Goal: Transaction & Acquisition: Purchase product/service

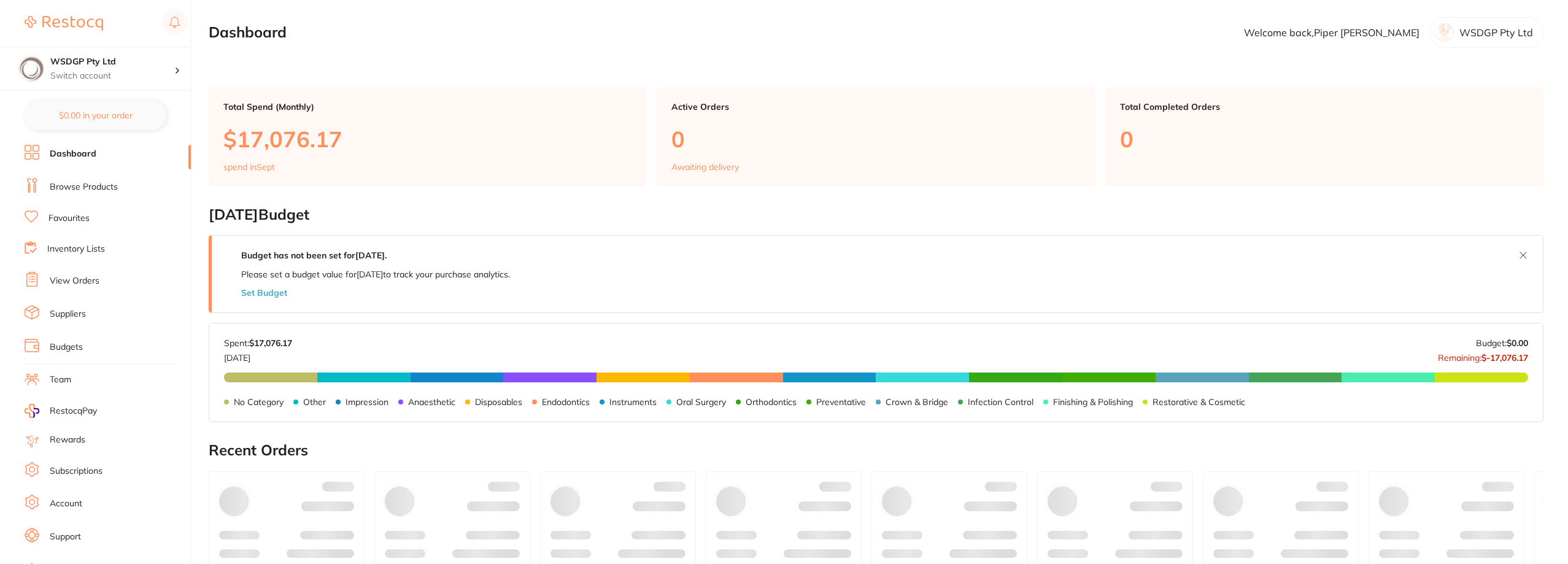
click at [71, 219] on link "Favourites" at bounding box center [68, 218] width 41 height 12
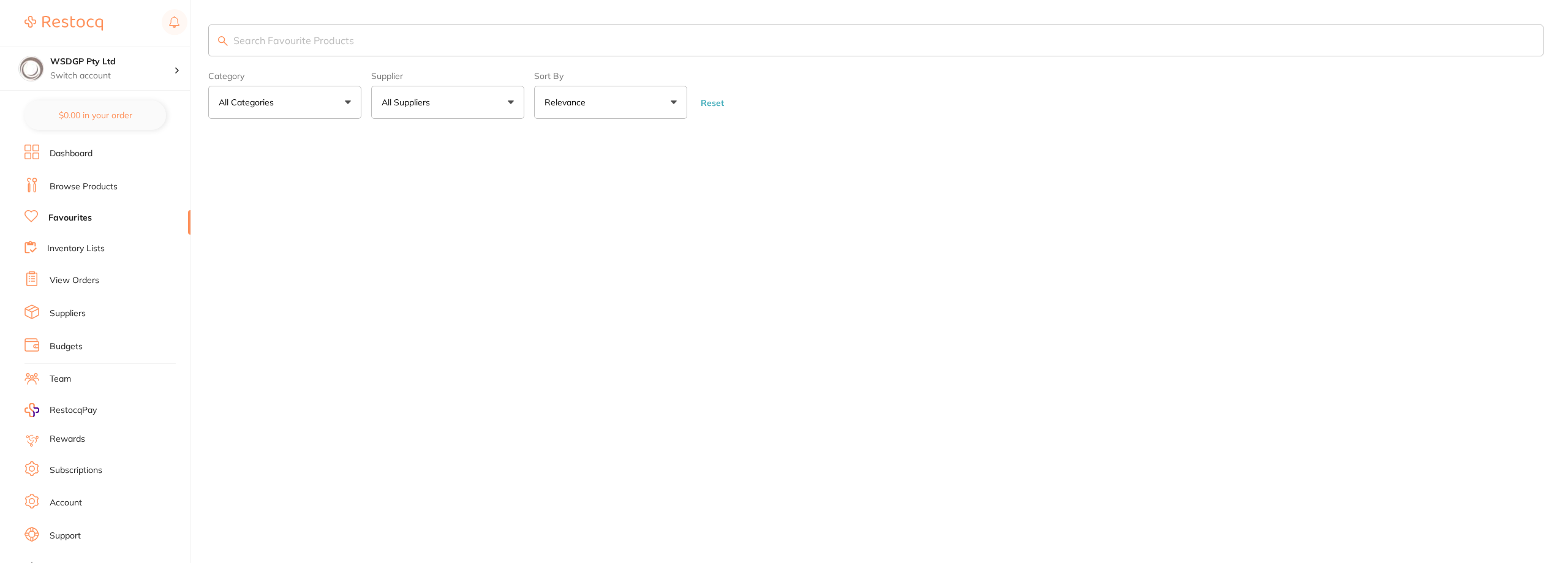
click at [371, 36] on input "search" at bounding box center [876, 40] width 1335 height 32
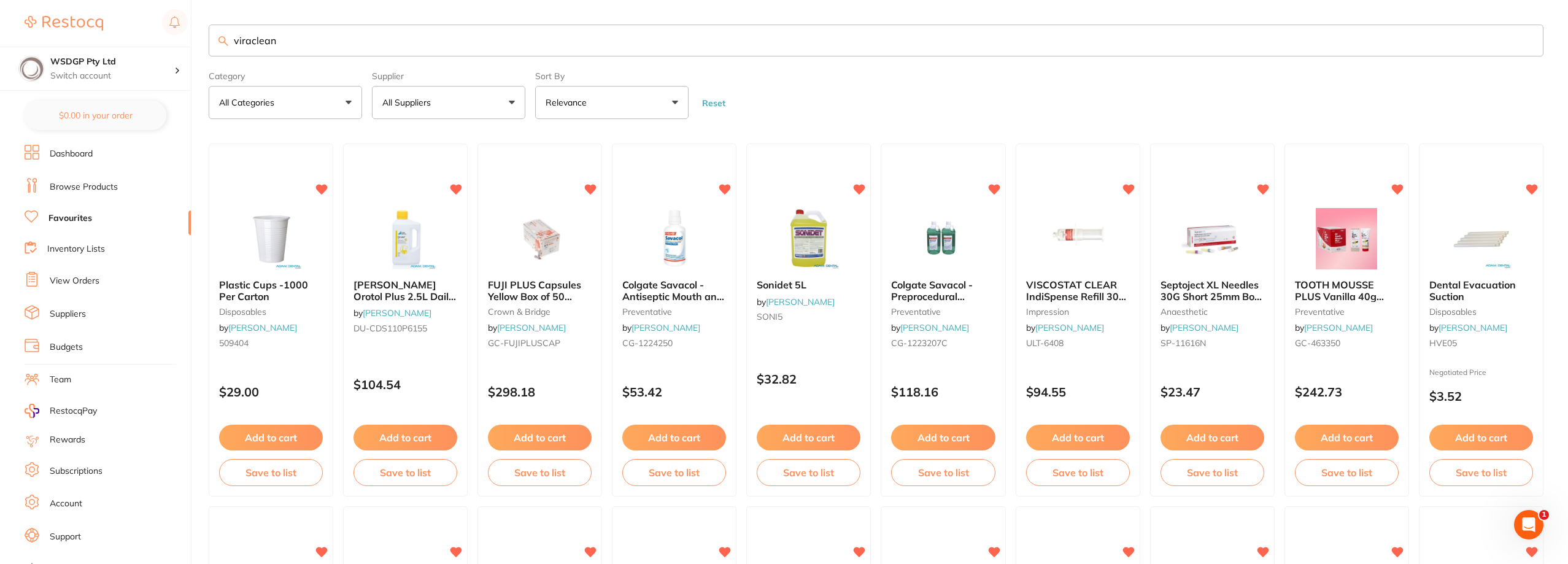
type input "viraclean"
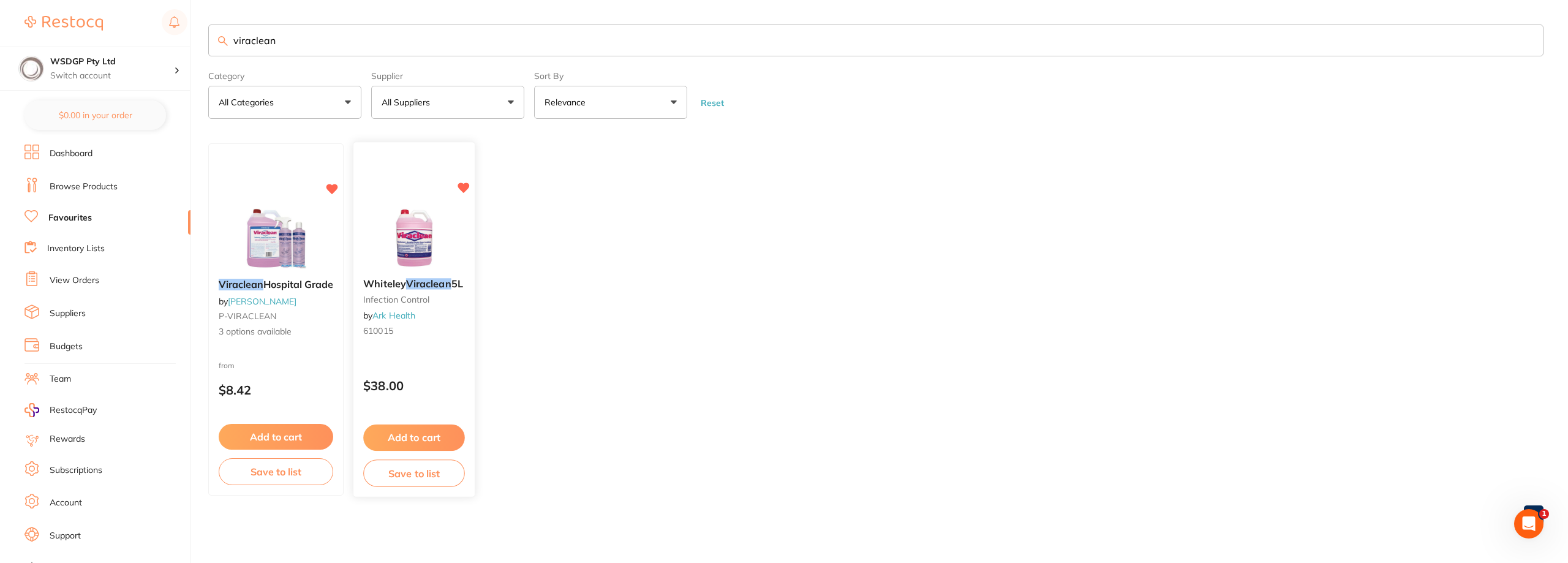
click at [425, 289] on em "Viraclean" at bounding box center [429, 284] width 46 height 12
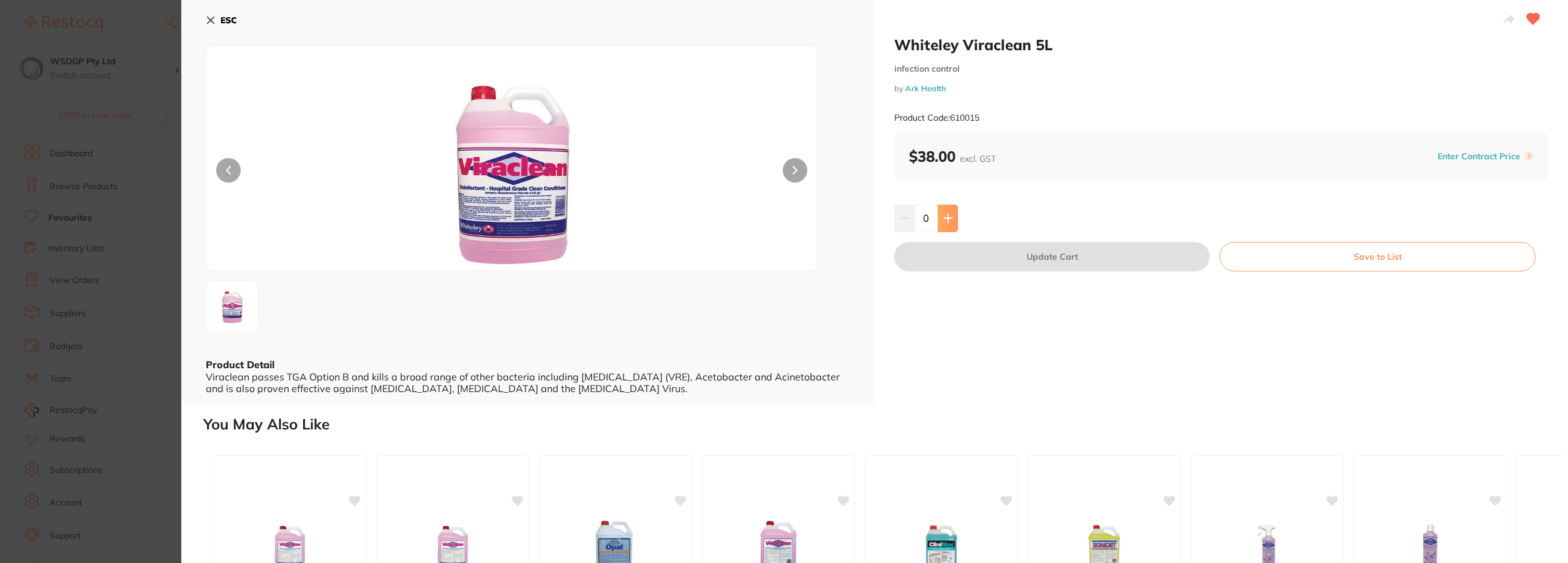
click at [945, 215] on icon at bounding box center [948, 219] width 10 height 10
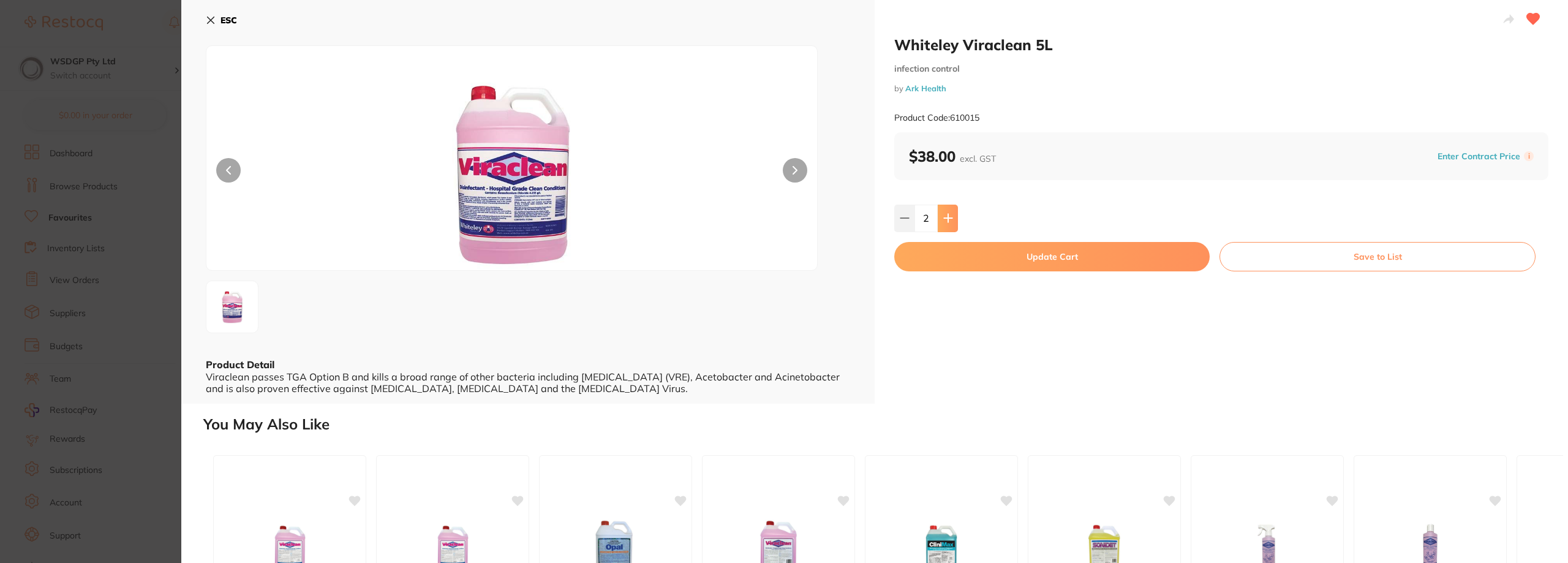
click at [945, 215] on icon at bounding box center [948, 219] width 10 height 10
type input "5"
click at [95, 182] on section "Whiteley Viraclean 5L infection control by Ark Health Product Code: 610015 ESC …" at bounding box center [784, 281] width 1568 height 563
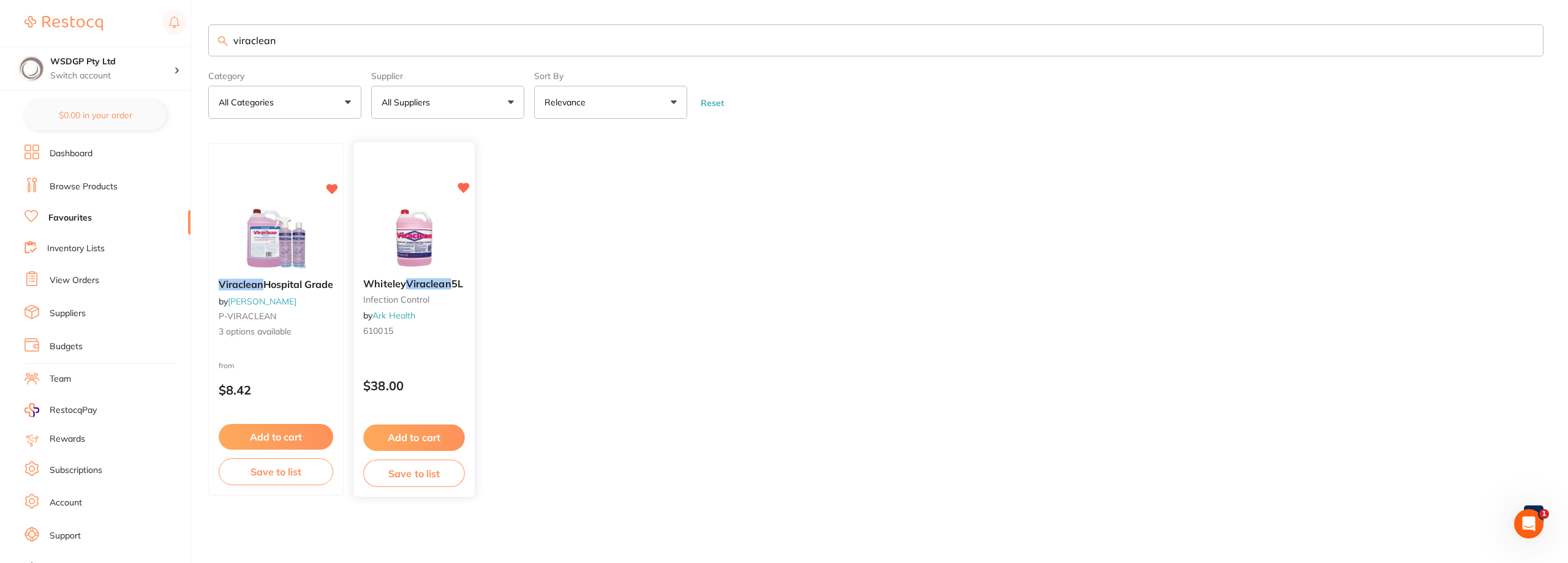
click at [377, 342] on div "Whiteley Viraclean 5L infection control by Ark Health 610015" at bounding box center [414, 310] width 121 height 82
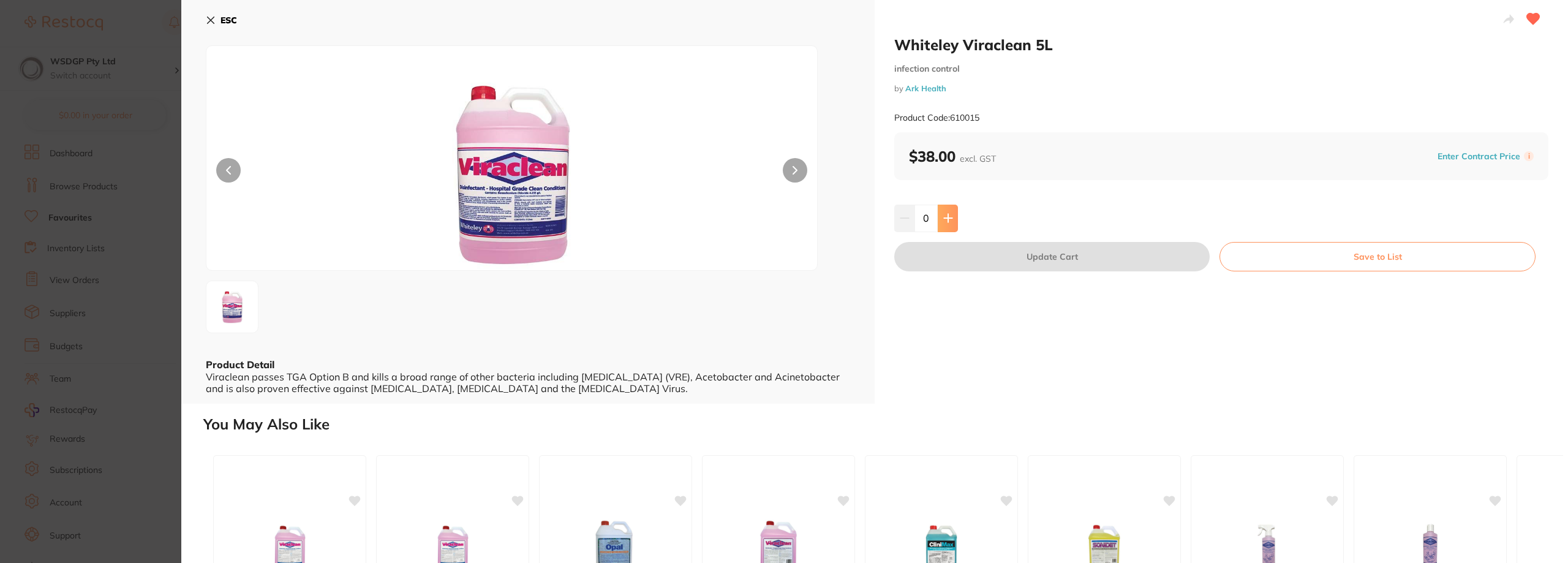
click at [948, 225] on button at bounding box center [948, 218] width 20 height 27
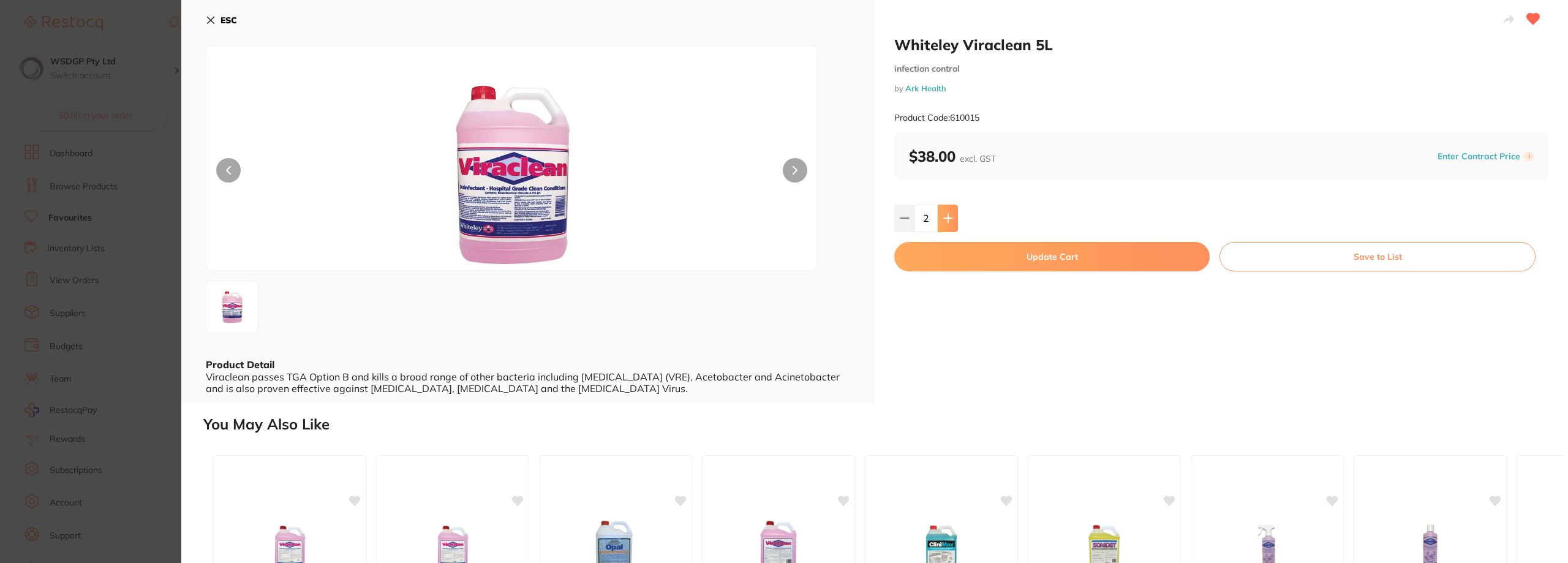
click at [948, 225] on button at bounding box center [948, 218] width 20 height 27
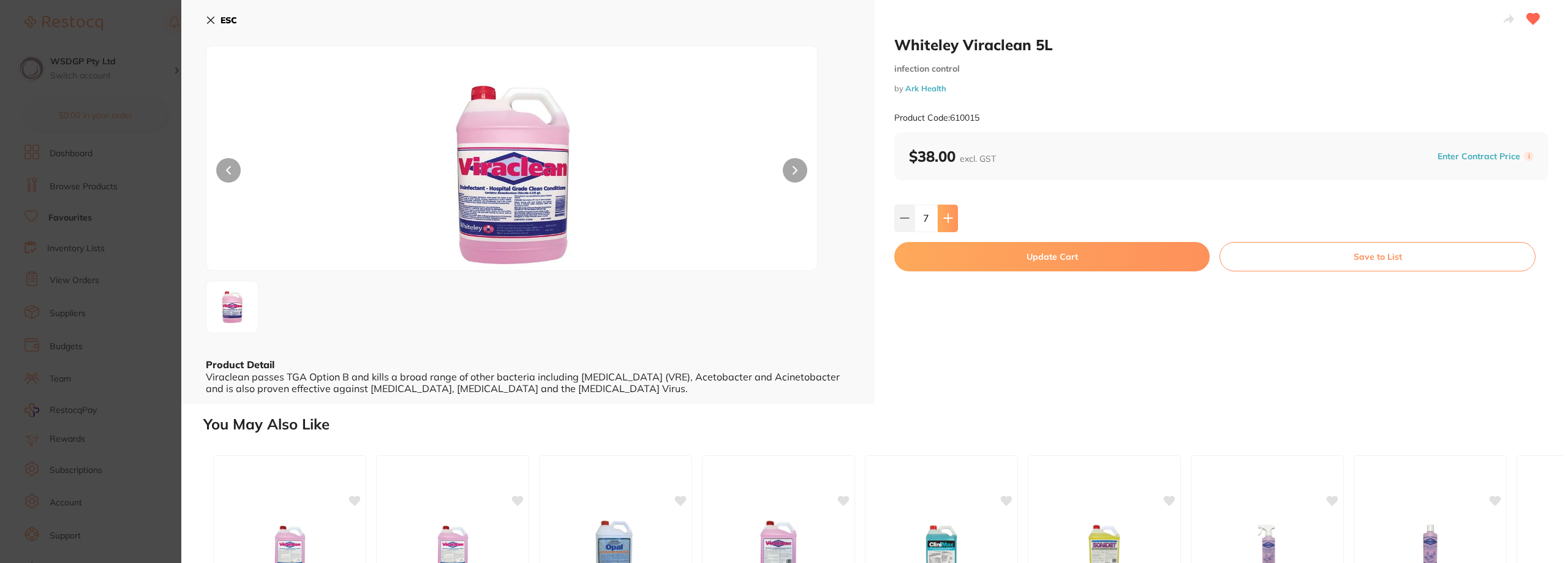
click at [948, 225] on button at bounding box center [948, 218] width 20 height 27
click at [905, 223] on icon at bounding box center [905, 219] width 10 height 10
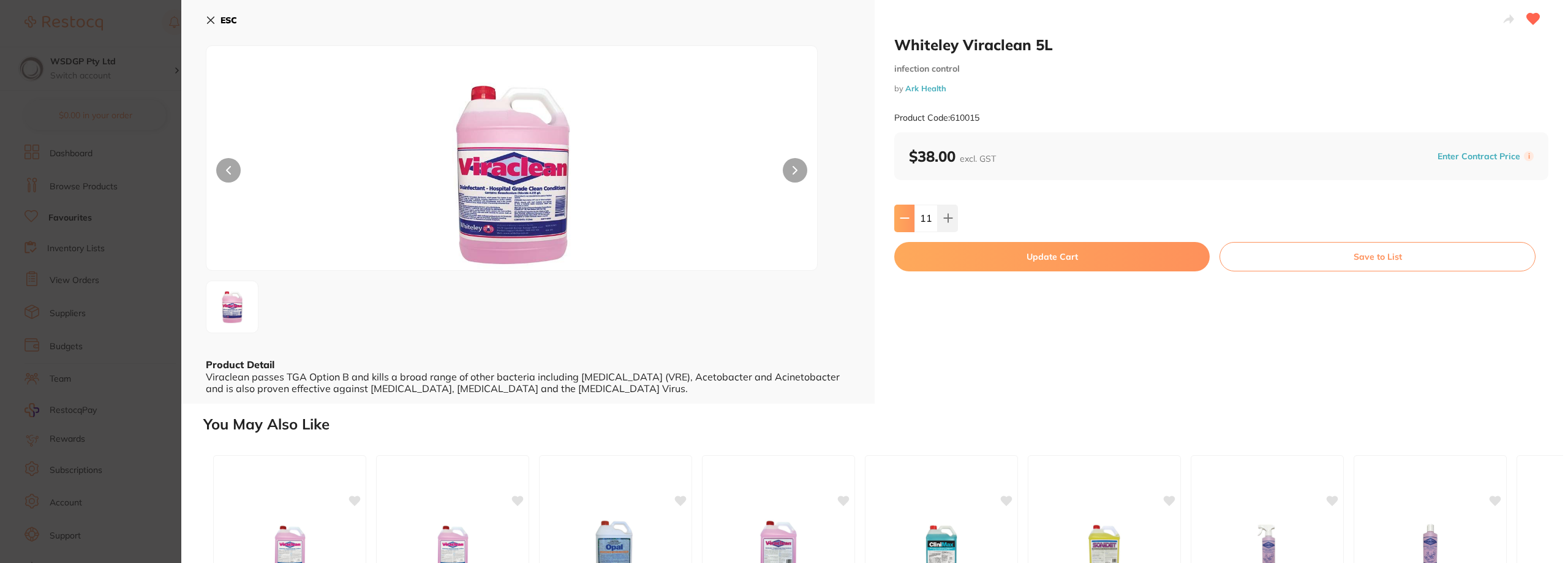
type input "10"
click at [916, 254] on button "Update Cart" at bounding box center [1052, 256] width 316 height 29
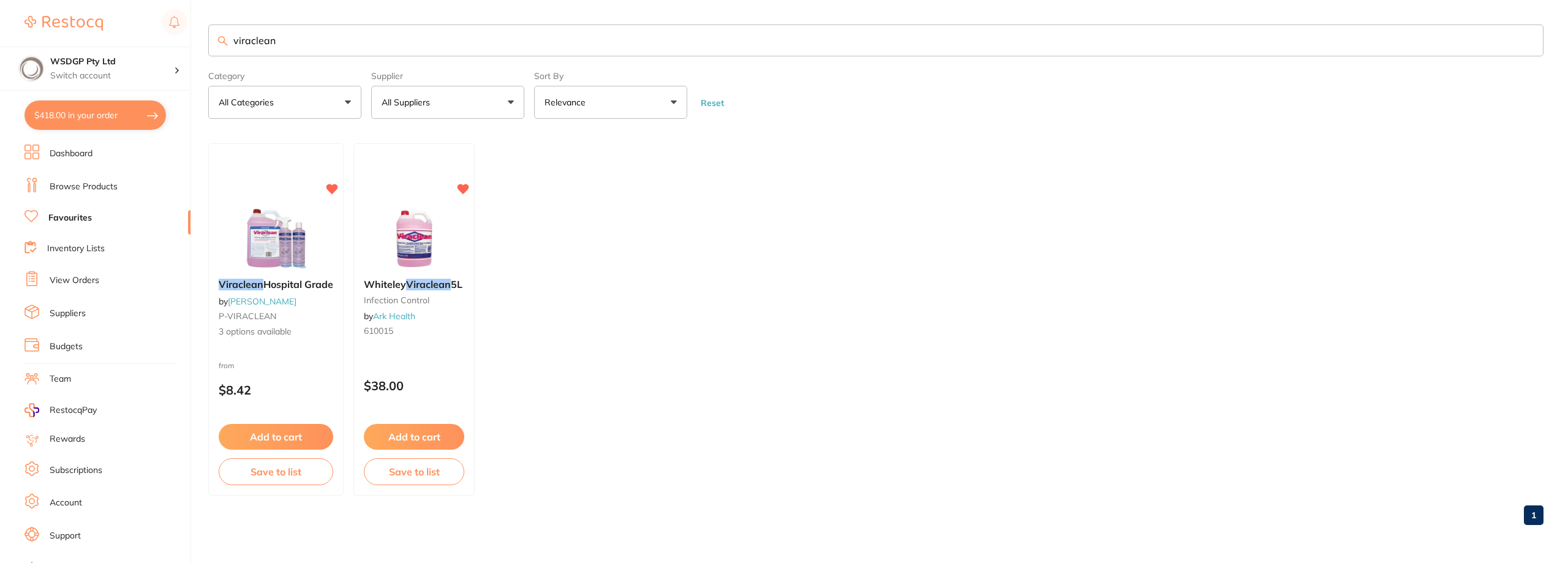
checkbox input "false"
drag, startPoint x: 171, startPoint y: 34, endPoint x: 160, endPoint y: 33, distance: 11.0
click at [160, 33] on div "$418.00 WSDGP Pty Ltd Switch account WSDGP Pty Ltd Warrnambool Smile Dental Gat…" at bounding box center [784, 281] width 1568 height 563
type input "cup"
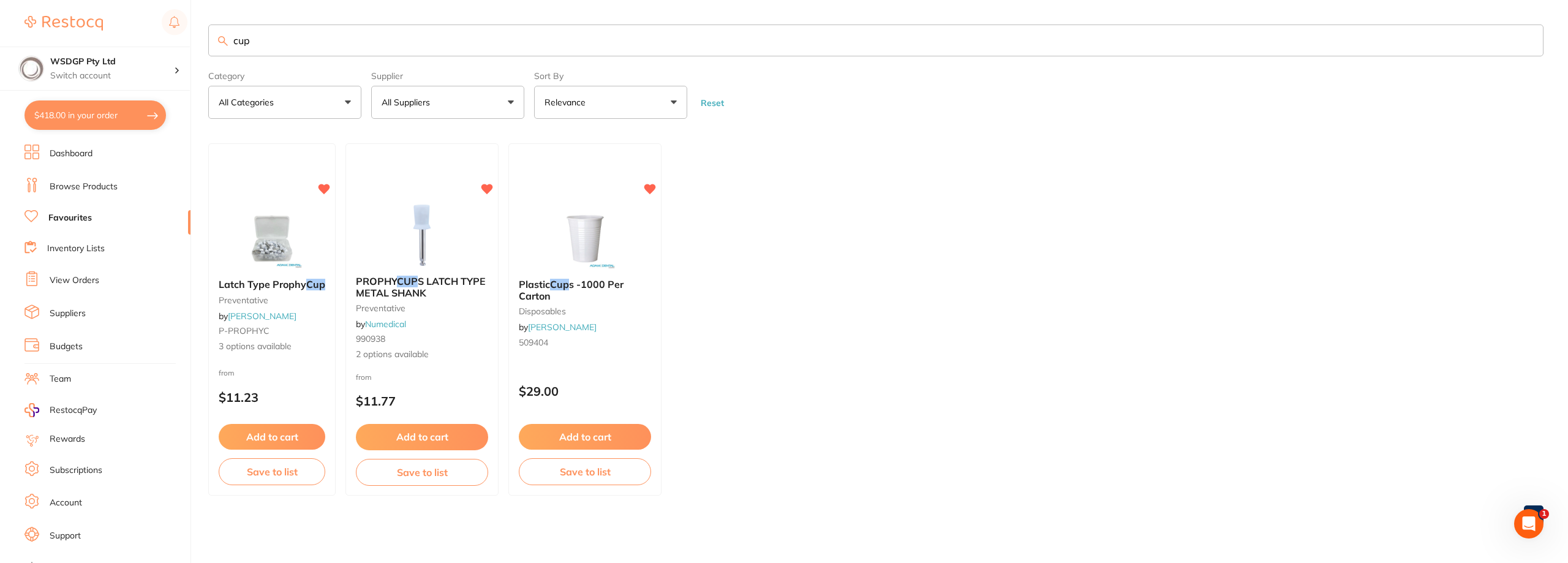
click at [88, 198] on ul "Dashboard Browse Products Favourites Inventory Lists View Orders Suppliers Budg…" at bounding box center [107, 356] width 166 height 423
click at [88, 194] on li "Browse Products" at bounding box center [107, 187] width 166 height 18
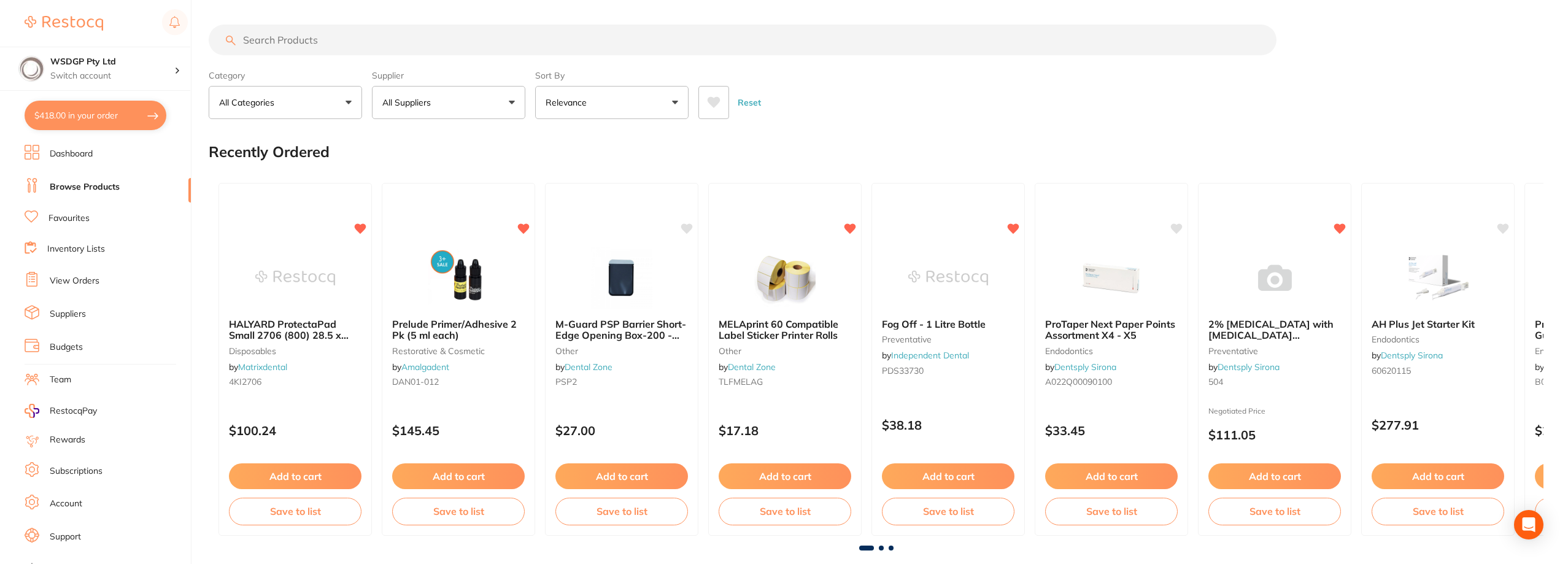
click at [340, 37] on input "search" at bounding box center [743, 39] width 1068 height 31
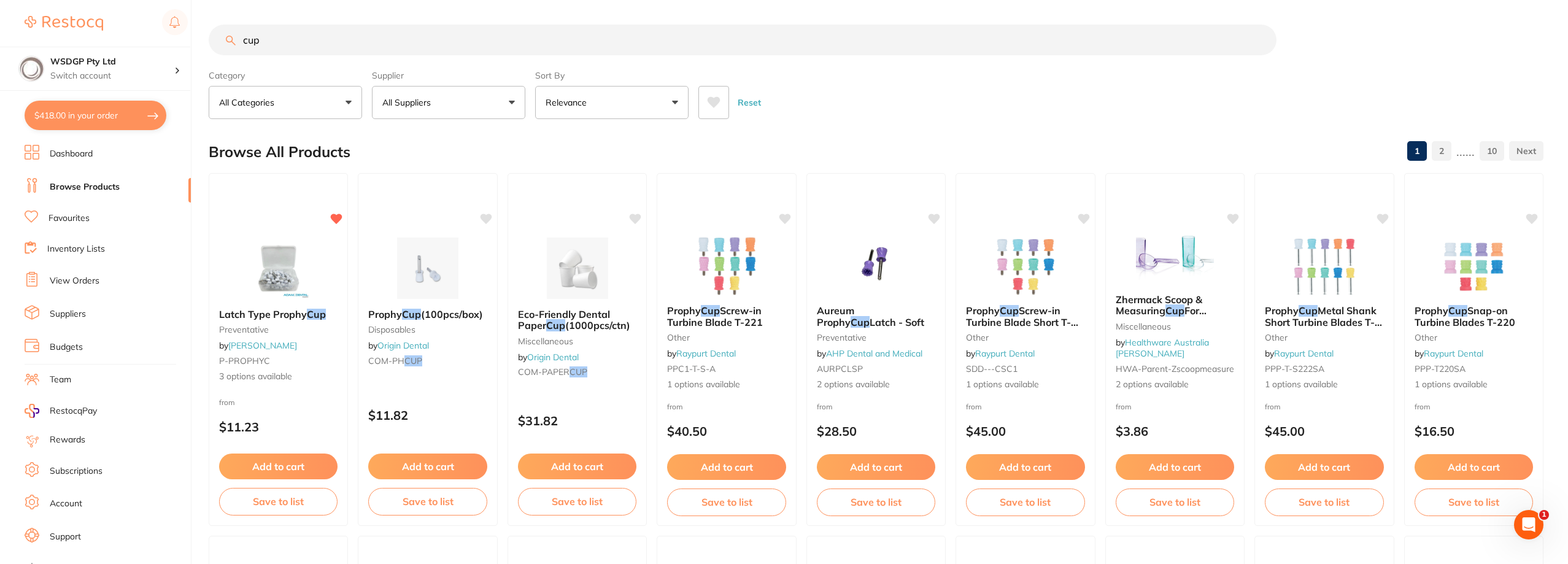
drag, startPoint x: 340, startPoint y: 46, endPoint x: 232, endPoint y: 44, distance: 108.0
click at [232, 44] on div "cup" at bounding box center [876, 39] width 1335 height 31
type input "plastic cups"
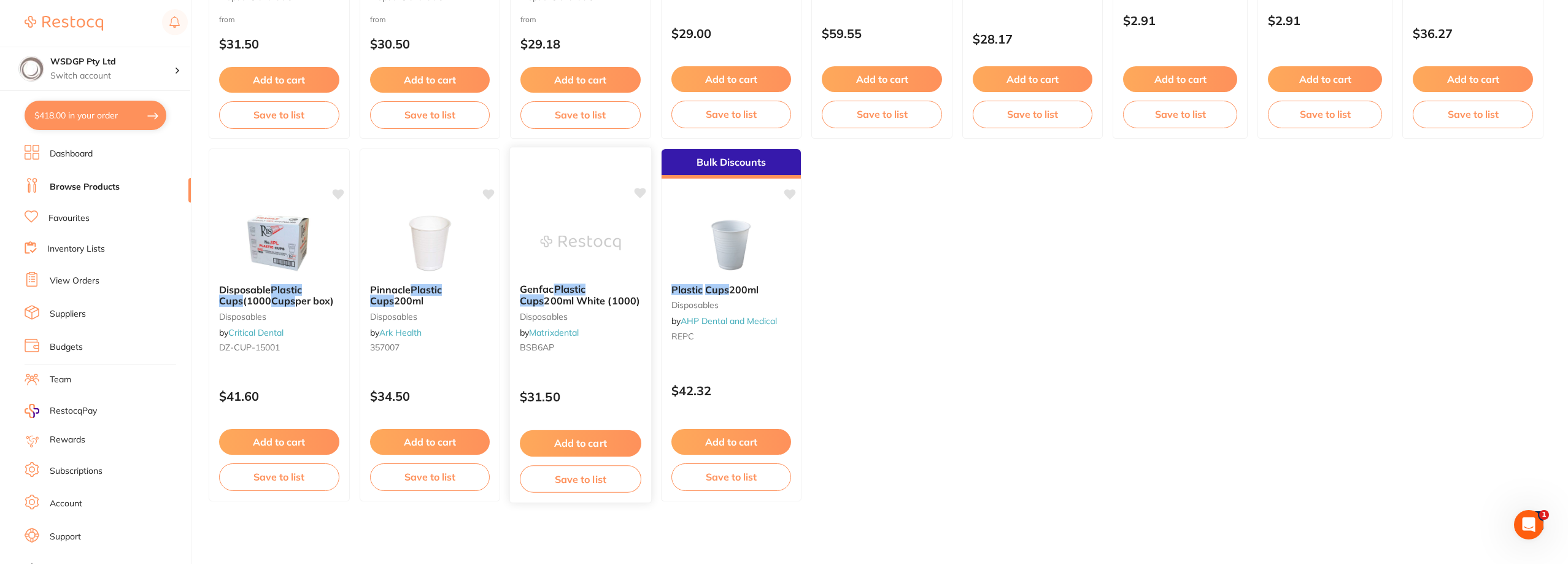
scroll to position [389, 0]
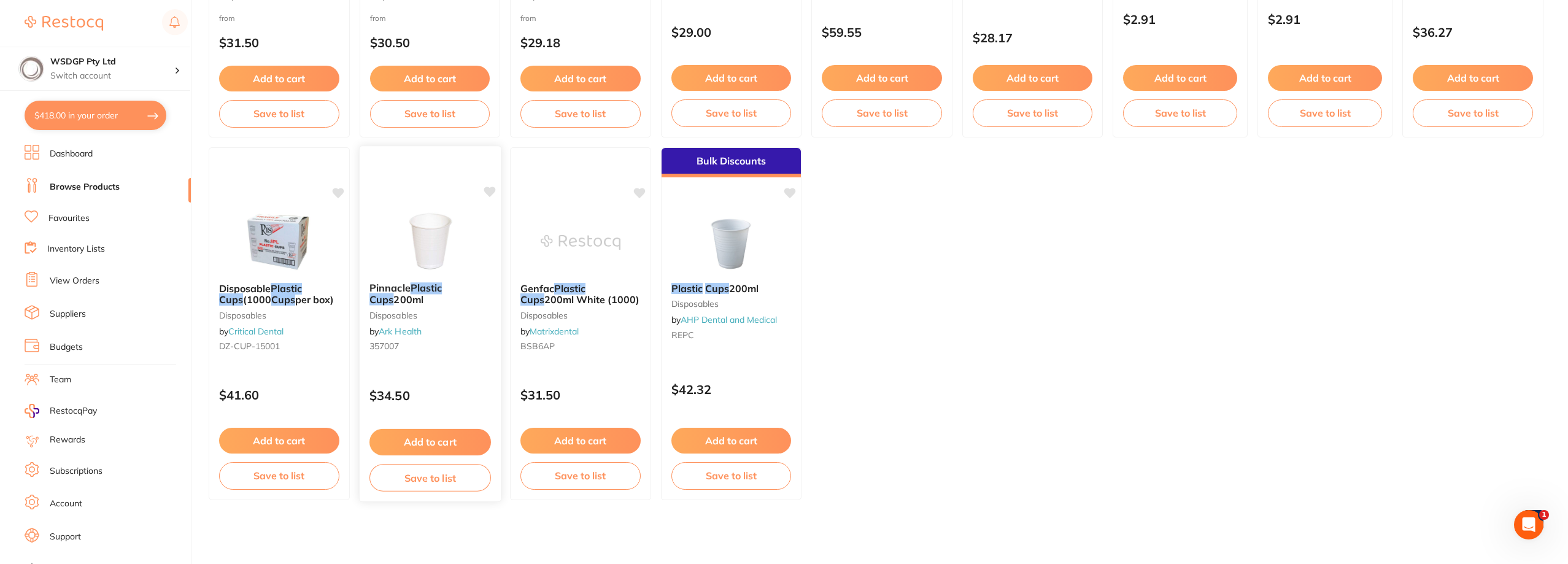
click at [424, 235] on img at bounding box center [430, 242] width 81 height 62
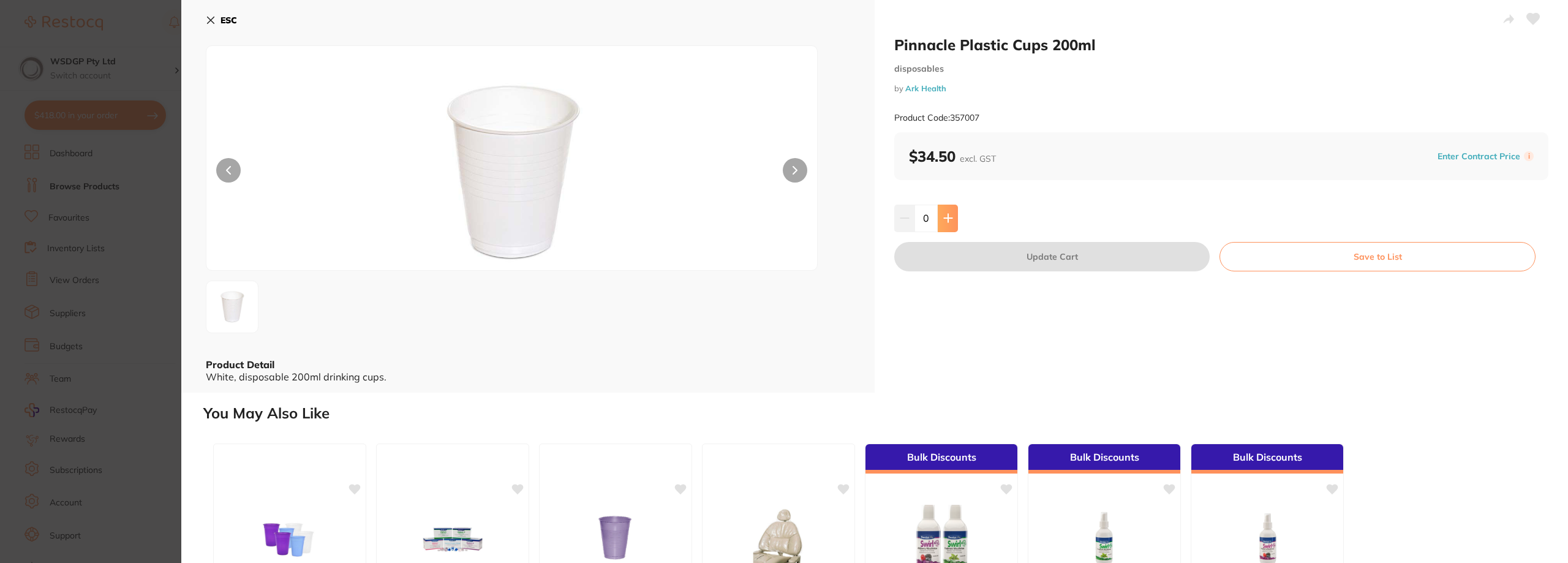
click at [950, 227] on button at bounding box center [948, 218] width 20 height 27
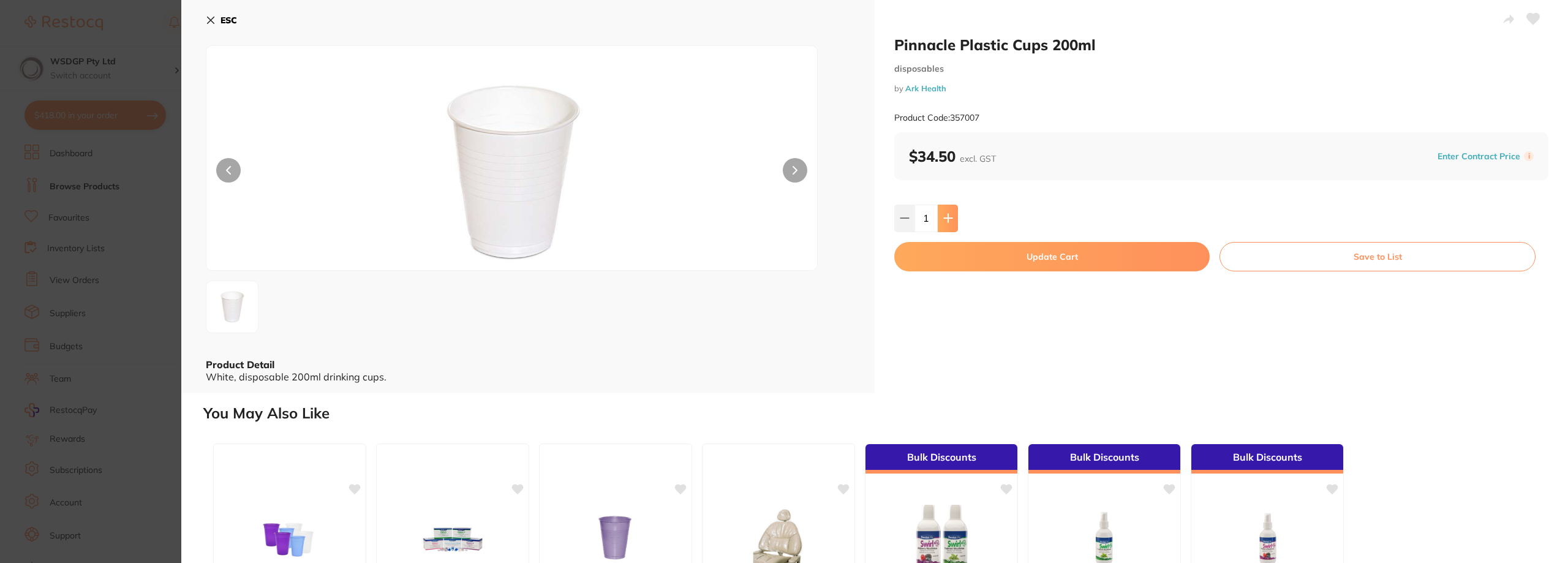
click at [950, 227] on button at bounding box center [948, 218] width 20 height 27
click at [941, 221] on button at bounding box center [948, 218] width 20 height 27
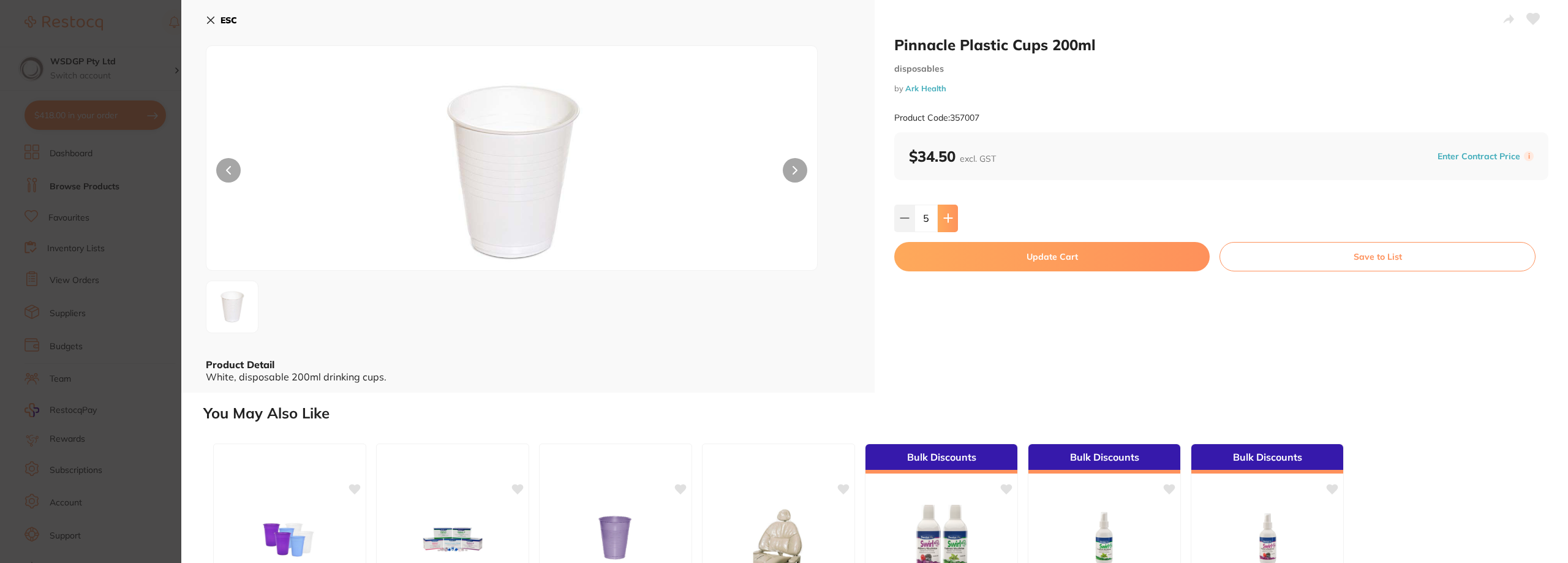
type input "6"
click at [933, 257] on button "Update Cart" at bounding box center [1052, 256] width 316 height 29
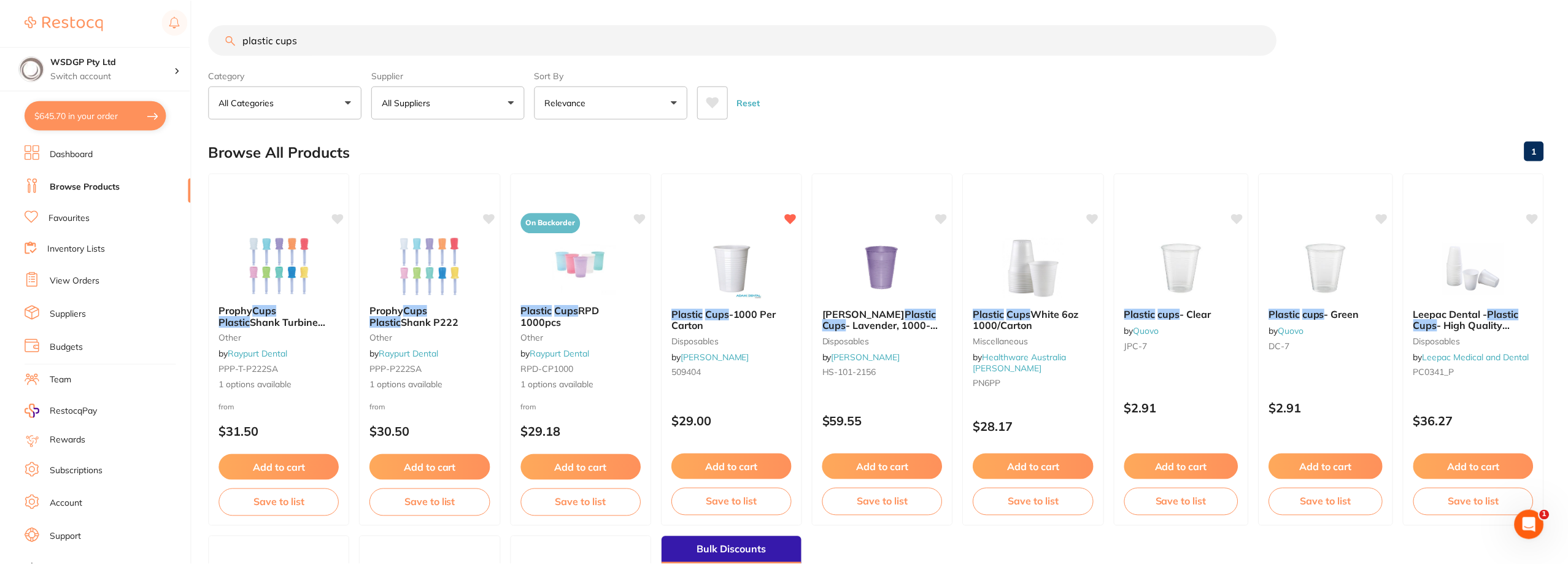
scroll to position [389, 0]
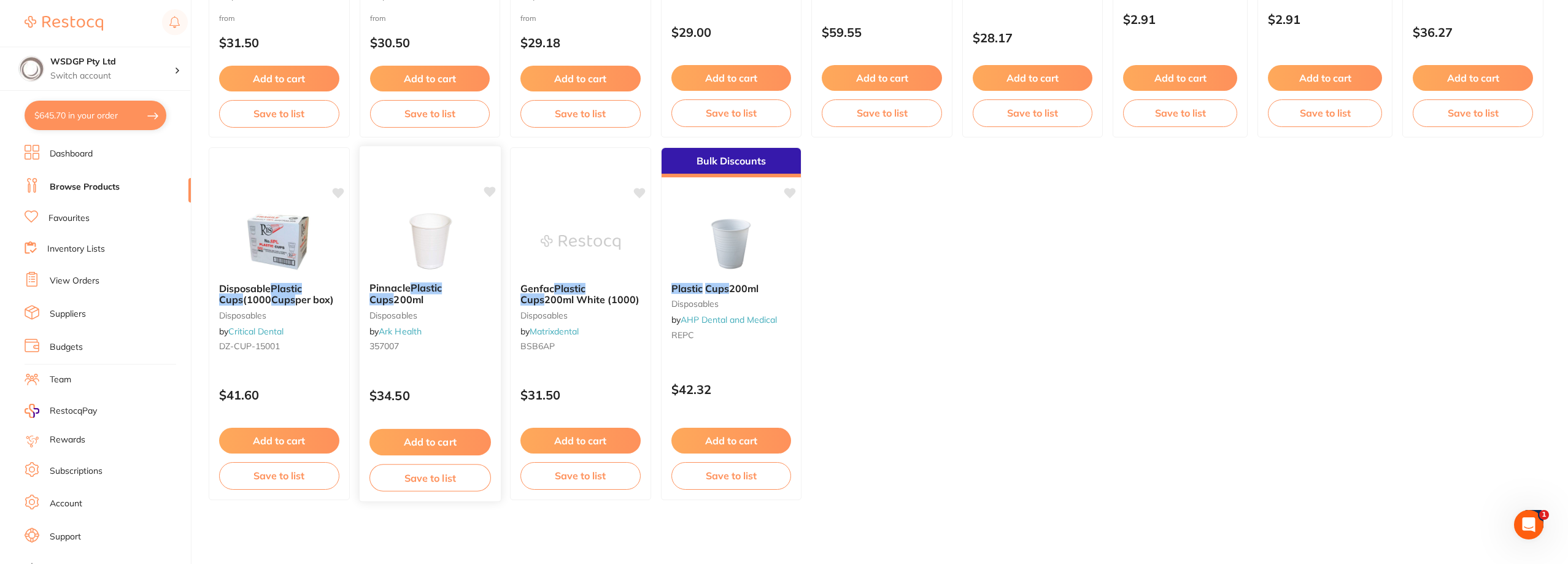
click at [487, 188] on icon at bounding box center [490, 192] width 12 height 11
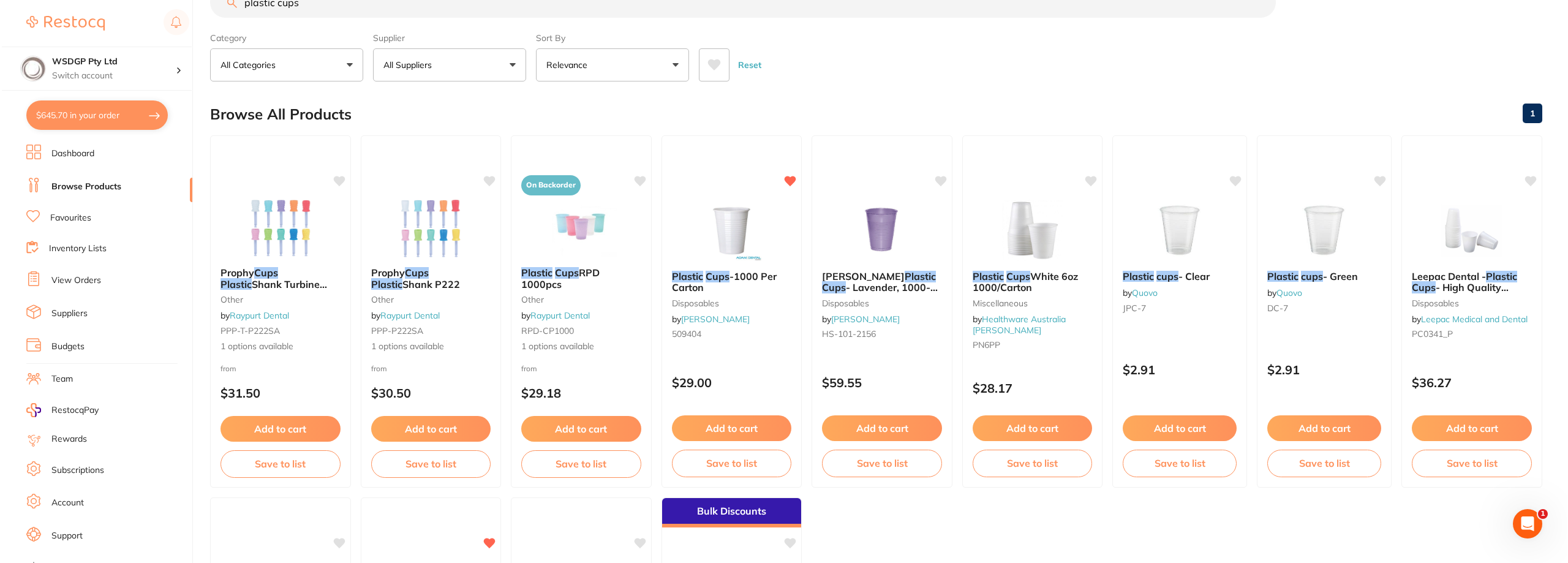
scroll to position [0, 0]
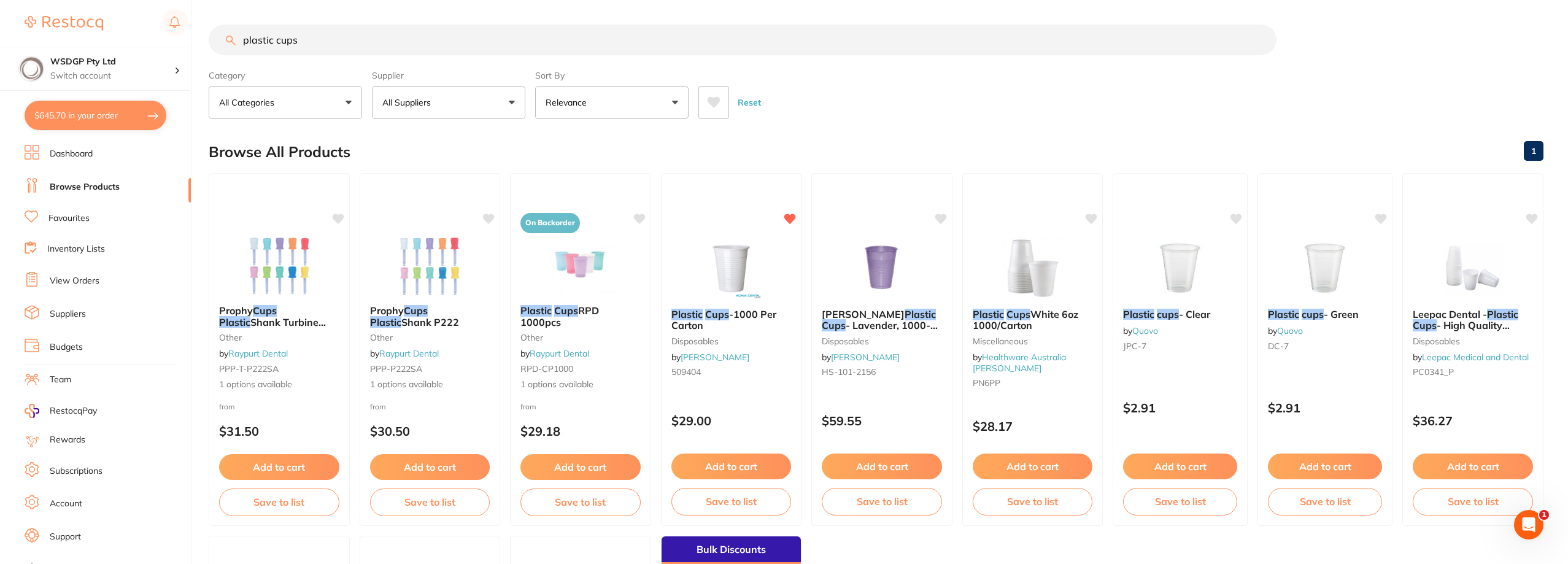
drag, startPoint x: 401, startPoint y: 47, endPoint x: 349, endPoint y: 50, distance: 52.1
click at [349, 47] on input "plastic cups" at bounding box center [743, 39] width 1068 height 31
click at [99, 121] on button "$645.70 in your order" at bounding box center [95, 115] width 142 height 29
checkbox input "true"
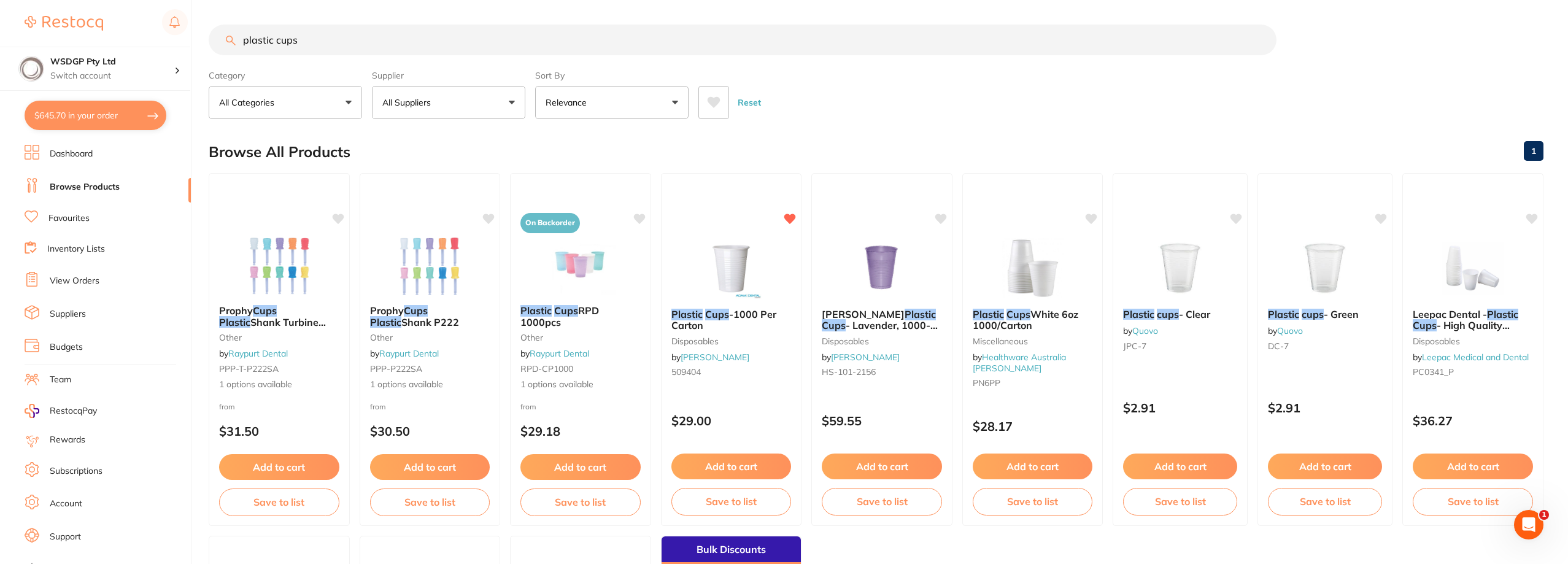
checkbox input "true"
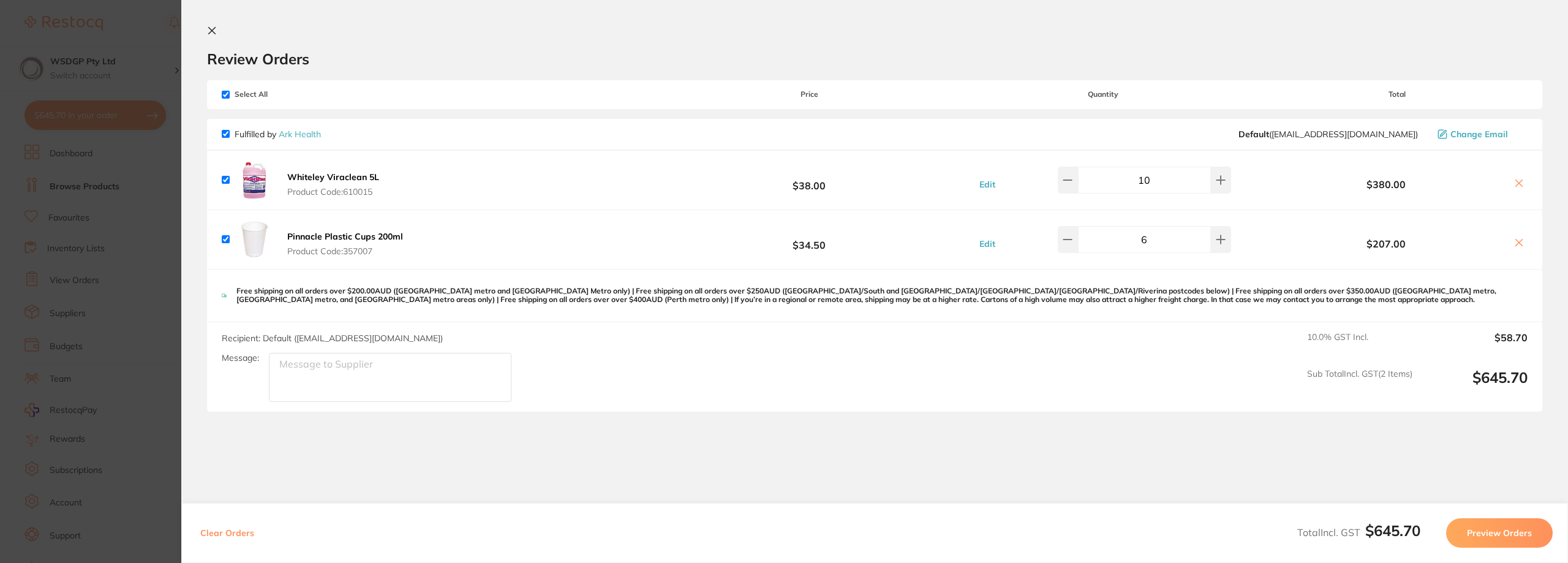
click at [118, 151] on section "Update RRP Set your pre negotiated price for this item. Item Agreed RRP (excl. …" at bounding box center [784, 281] width 1568 height 563
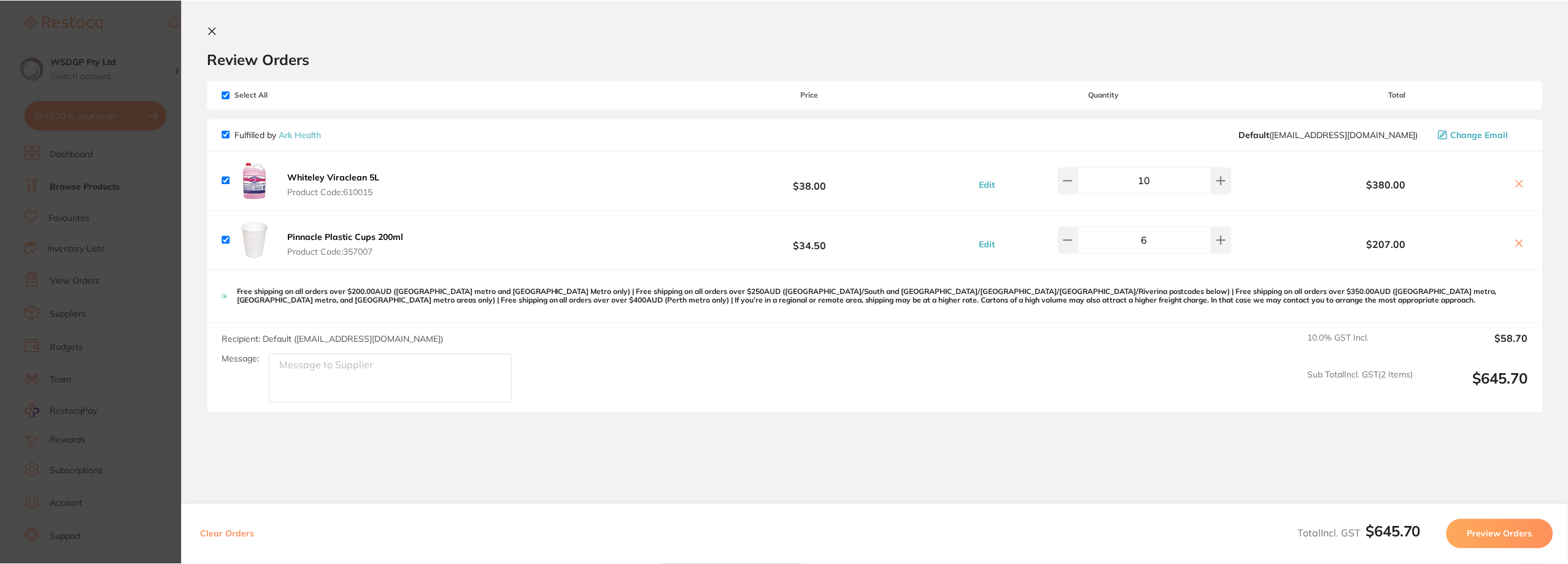
scroll to position [1, 0]
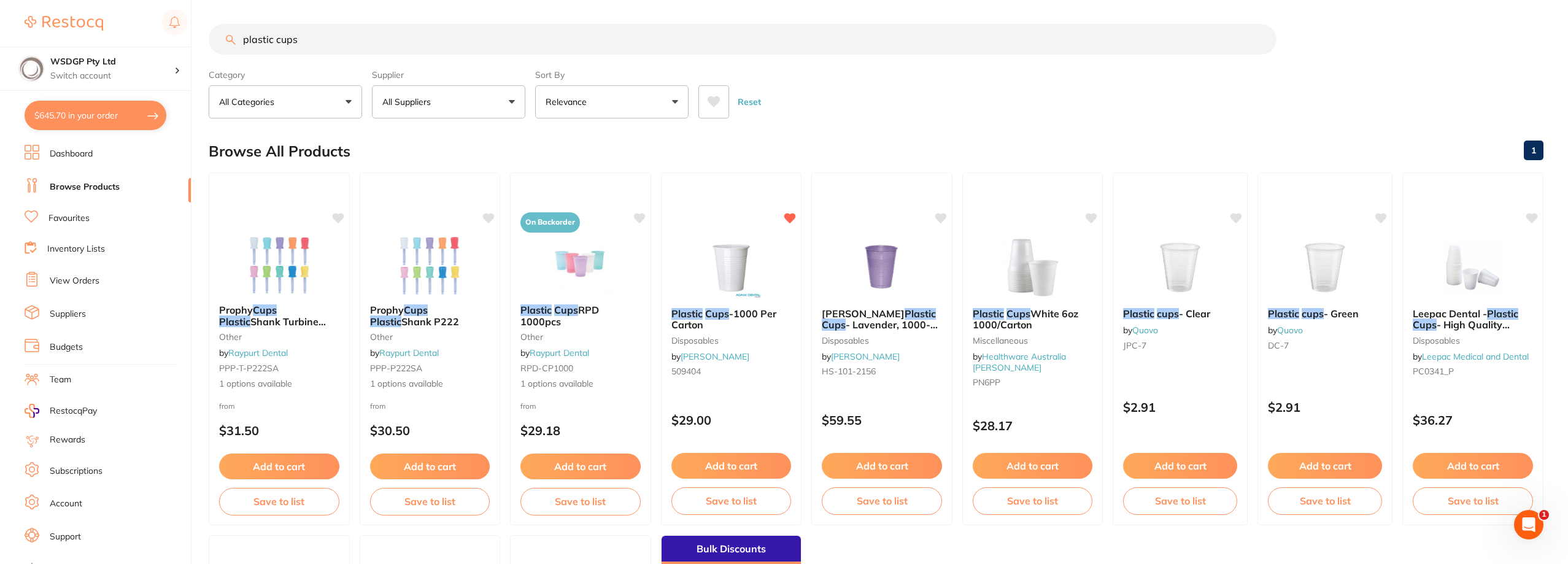
click at [67, 225] on li "Favourites" at bounding box center [107, 218] width 167 height 16
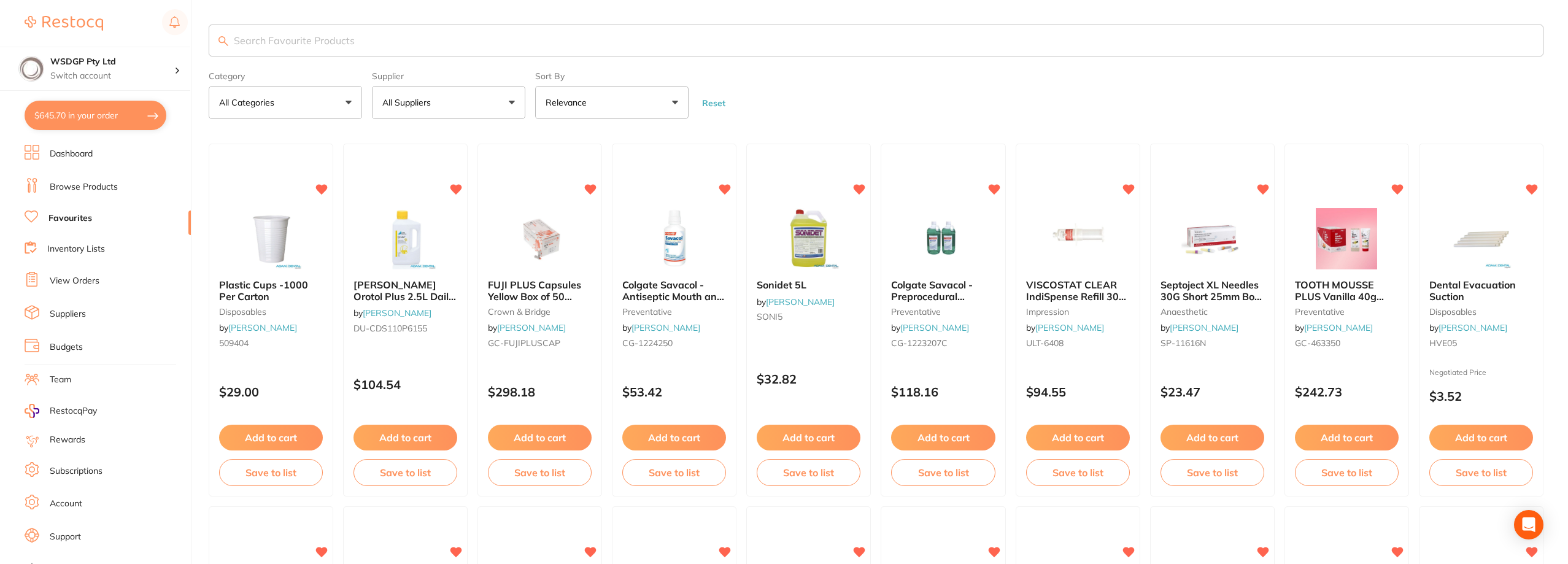
click at [124, 113] on button "$645.70 in your order" at bounding box center [95, 115] width 142 height 29
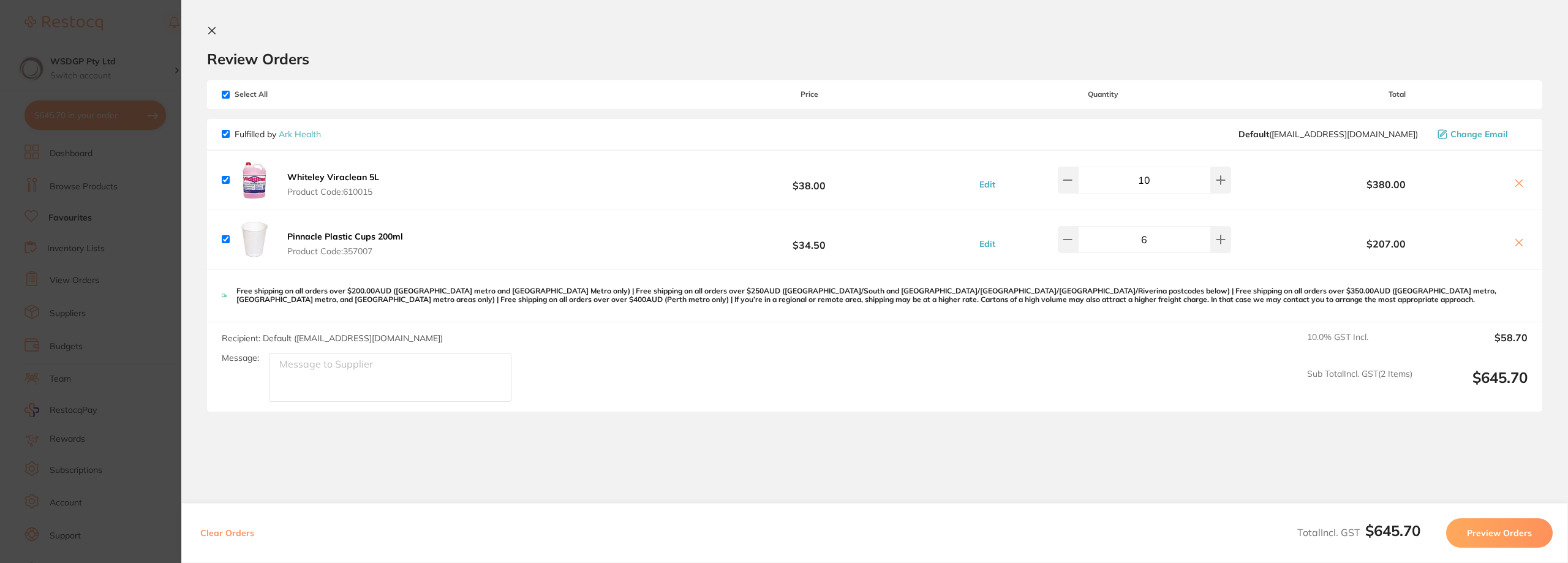
scroll to position [43, 0]
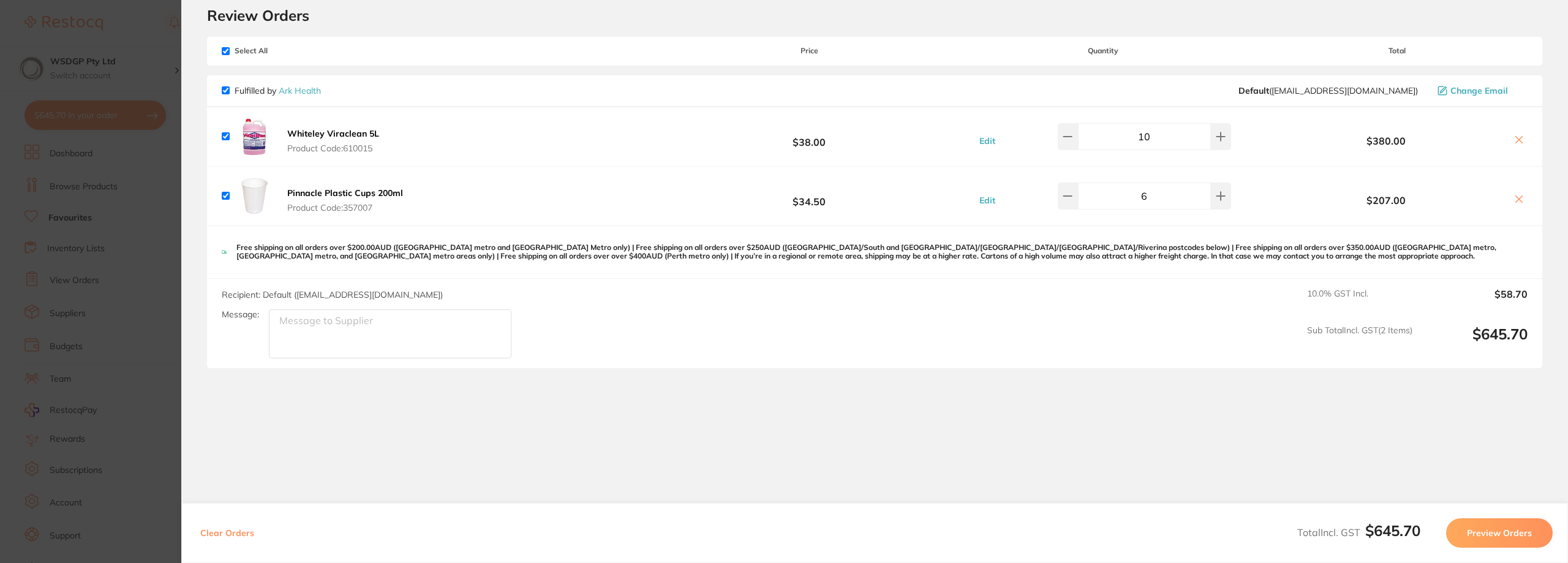
click at [1534, 539] on button "Preview Orders" at bounding box center [1499, 533] width 106 height 29
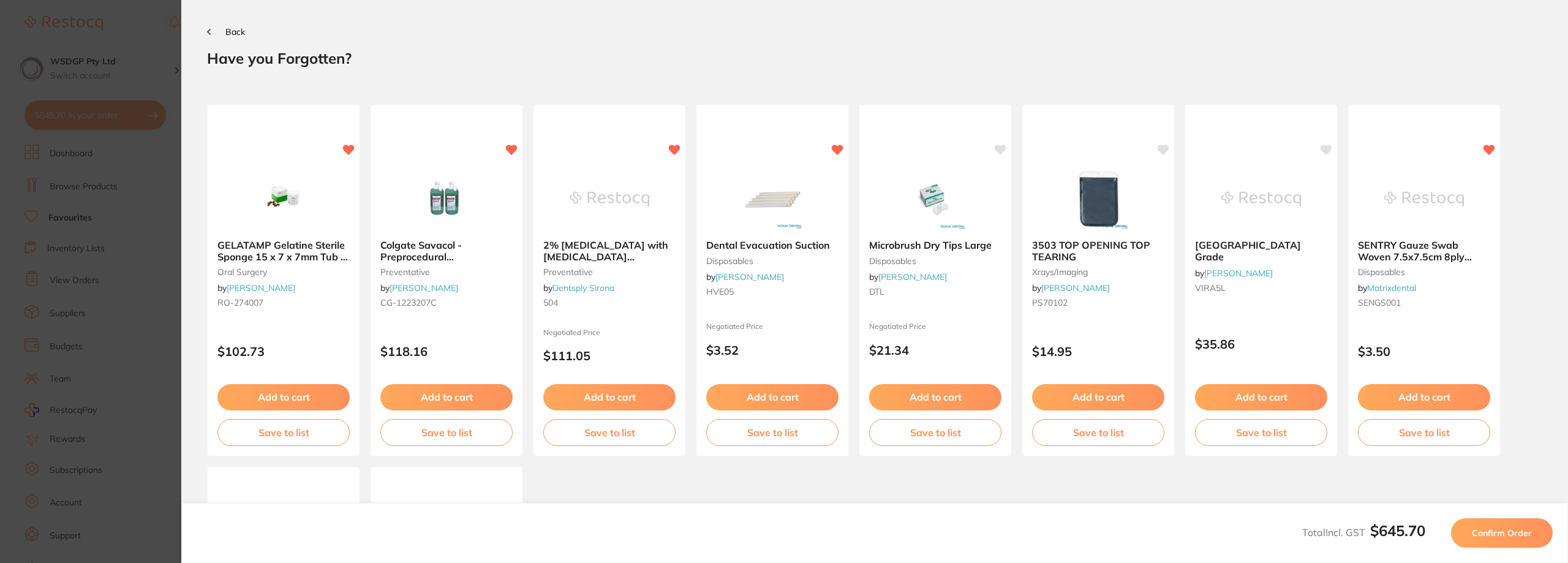
scroll to position [0, 0]
click at [1504, 532] on span "Confirm Order" at bounding box center [1502, 533] width 60 height 11
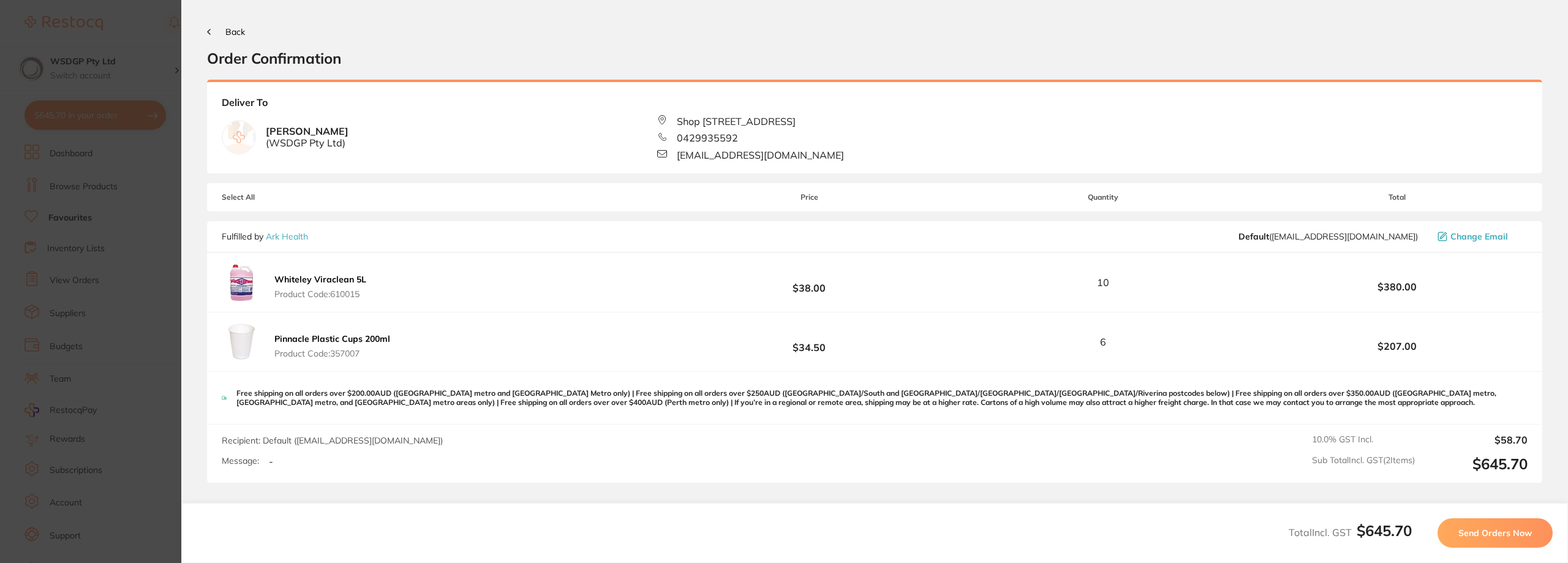
click at [1472, 524] on button "Send Orders Now" at bounding box center [1495, 533] width 116 height 29
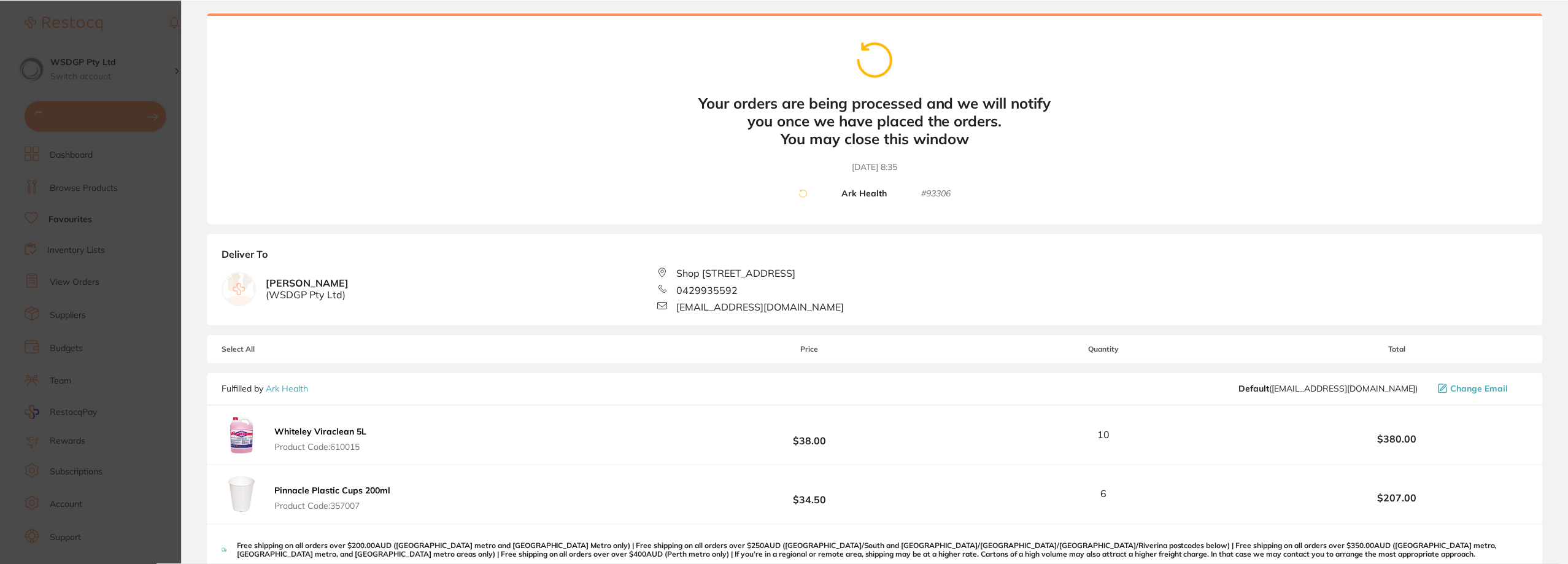
scroll to position [62, 0]
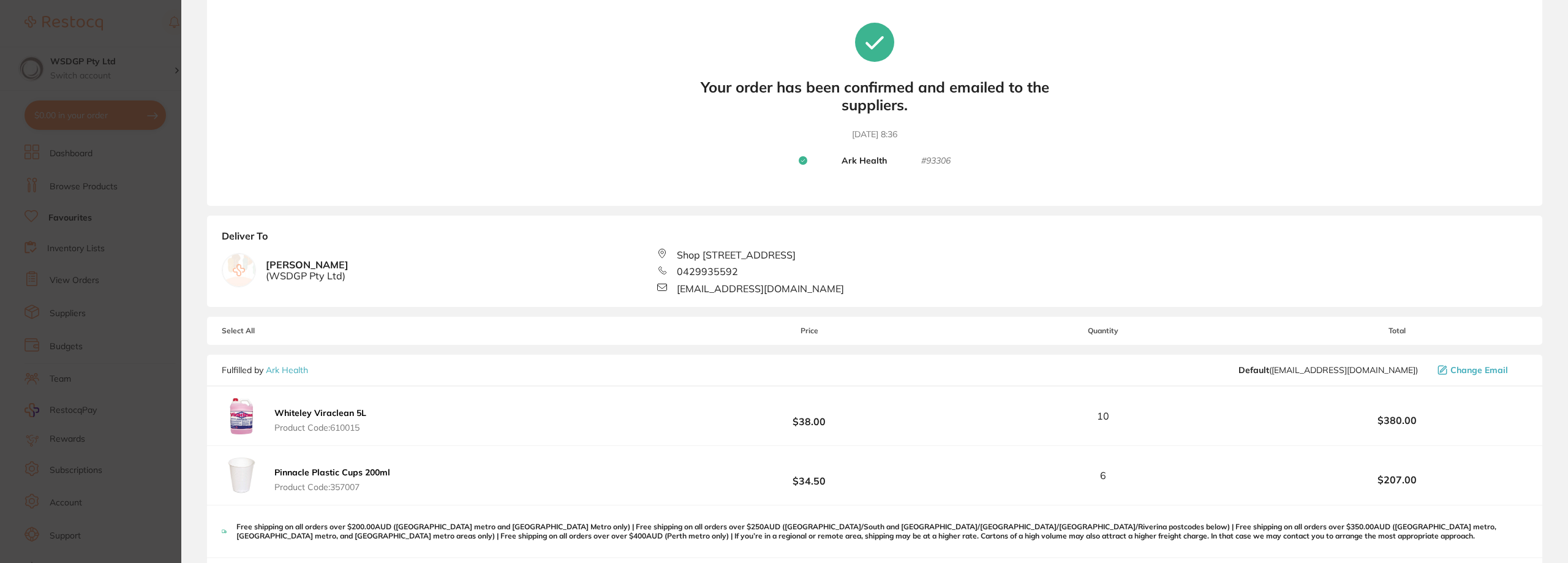
drag, startPoint x: 141, startPoint y: 249, endPoint x: 95, endPoint y: 139, distance: 119.2
click at [141, 249] on section "Update RRP Set your pre negotiated price for this item. Item Agreed RRP (excl. …" at bounding box center [784, 281] width 1568 height 563
click at [90, 141] on section "WSDGP Pty Ltd Switch account WSDGP Pty Ltd Warrnambool Smile Dental Gateway $0.…" at bounding box center [96, 281] width 191 height 563
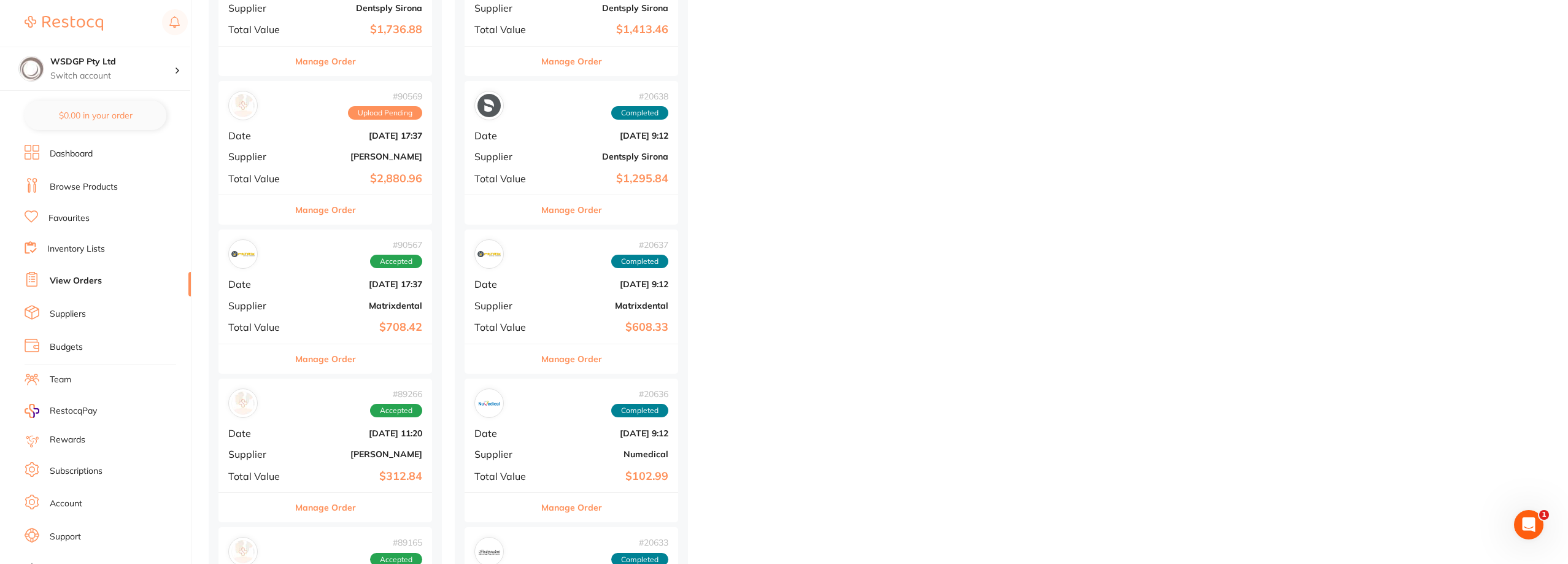
scroll to position [2027, 0]
click at [348, 214] on button "Manage Order" at bounding box center [326, 210] width 61 height 29
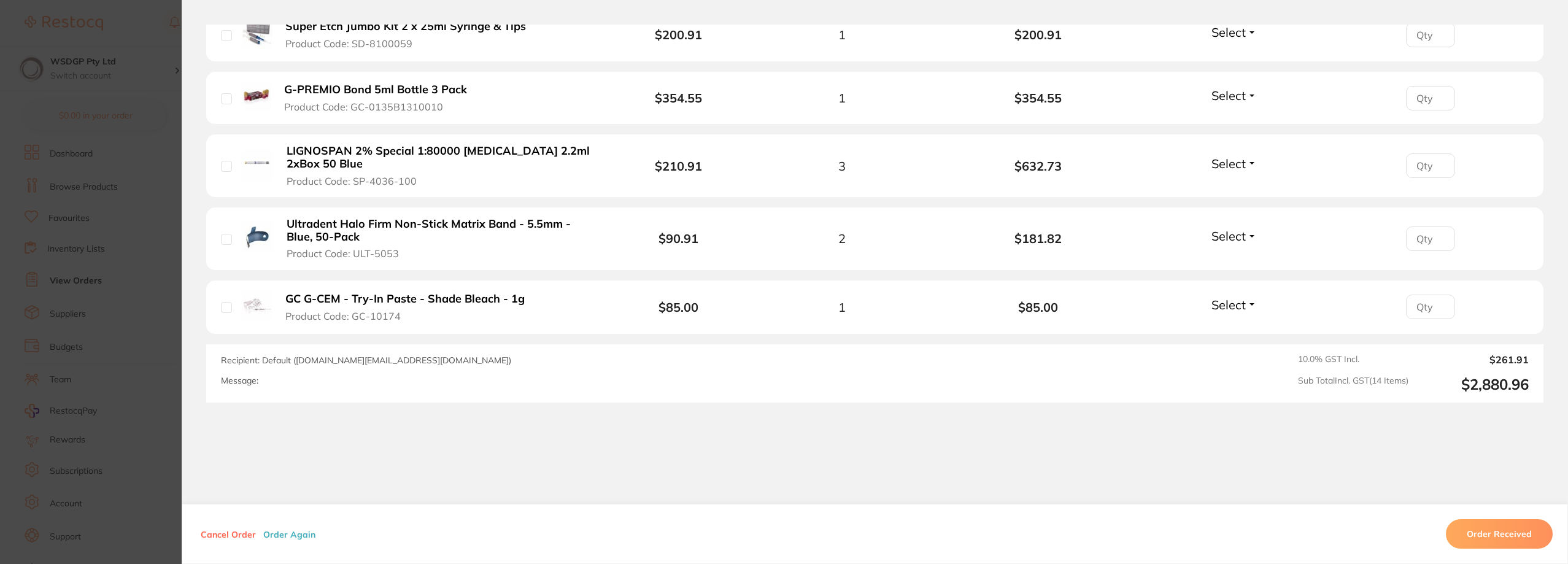
scroll to position [1041, 0]
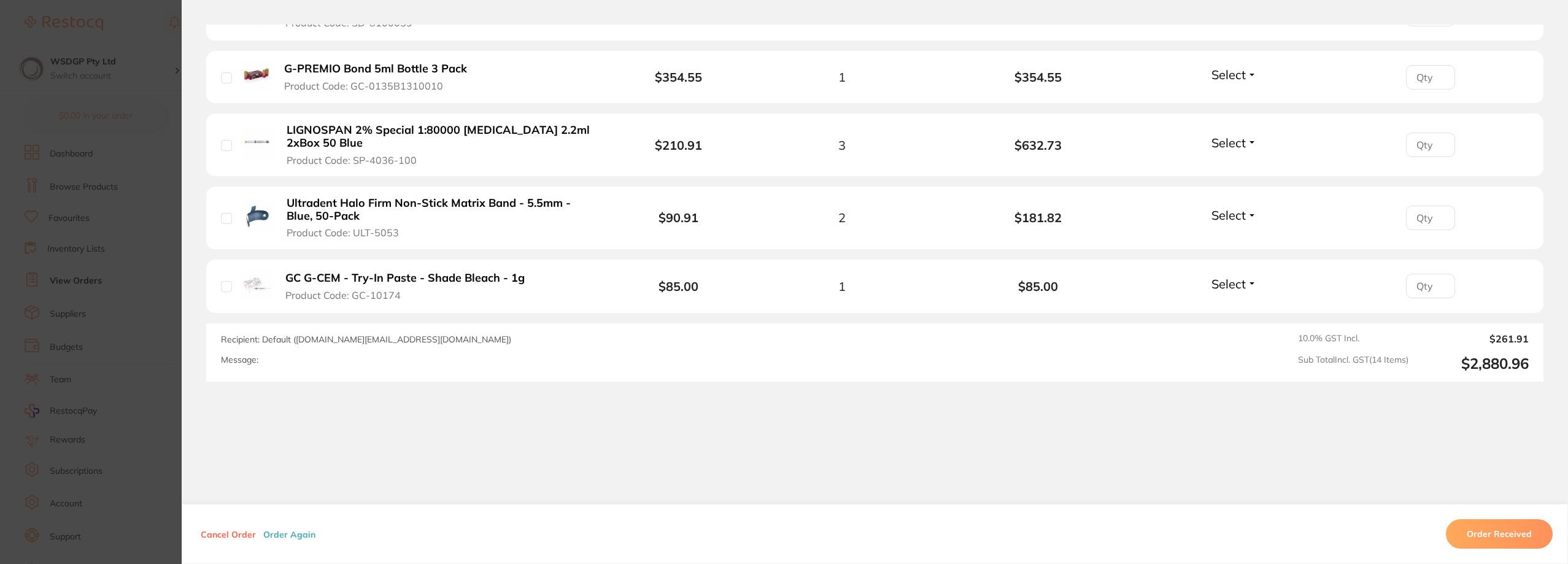
click at [102, 288] on section "Order ID: Restocq- 90569 Order Information Upload Pending Order Date Aug 18 202…" at bounding box center [784, 282] width 1568 height 564
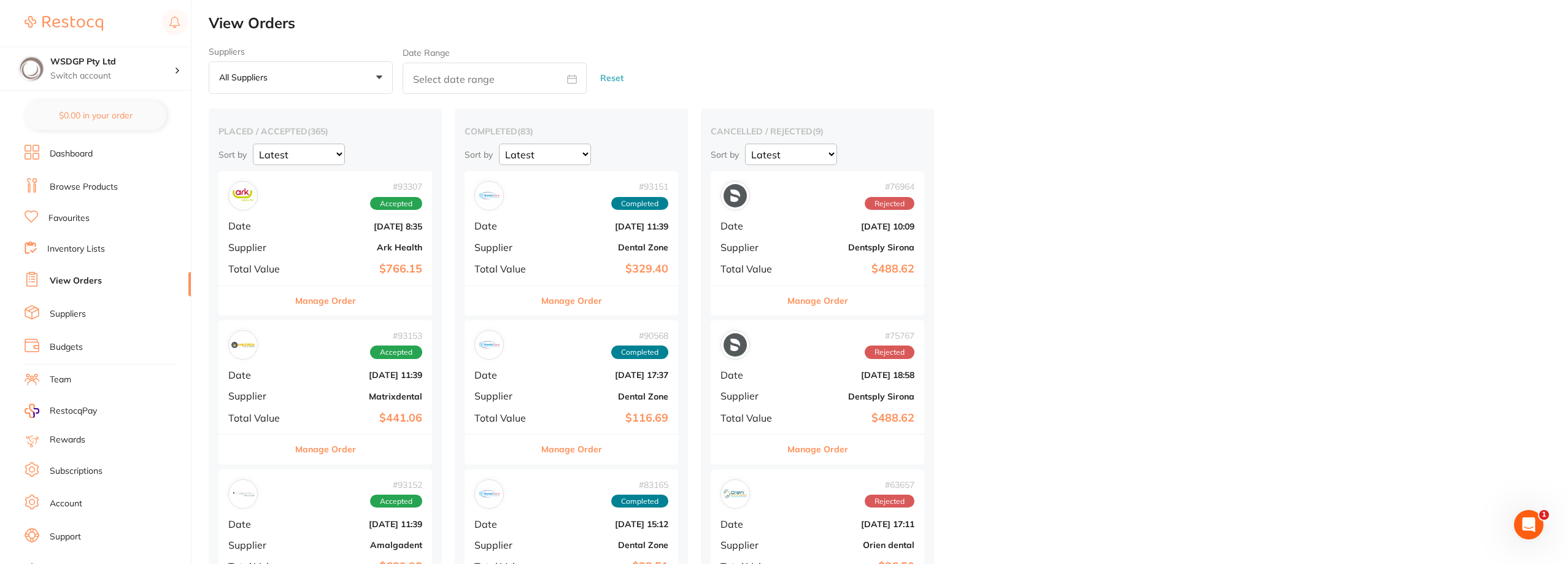
click at [834, 301] on button "Manage Order" at bounding box center [818, 301] width 61 height 29
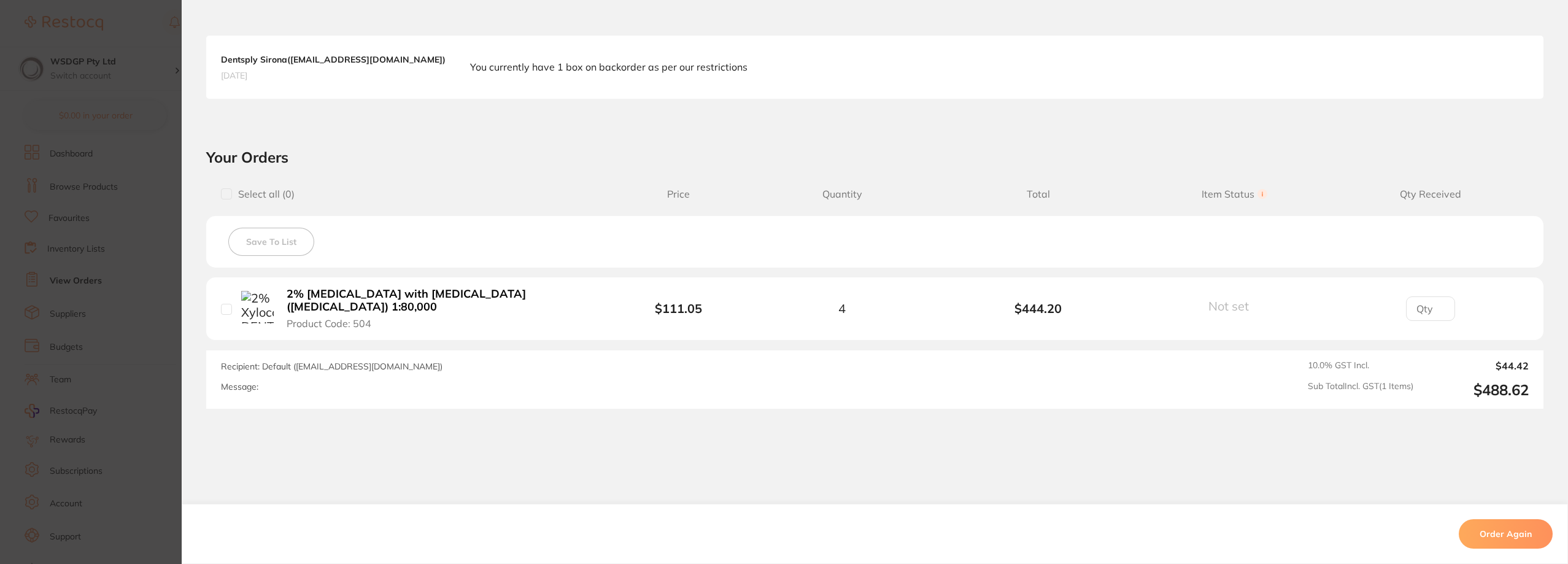
drag, startPoint x: 366, startPoint y: 317, endPoint x: 225, endPoint y: 295, distance: 142.7
click at [232, 298] on div "2% Xylocaine DENTAL with adrenaline (epinephrine) 1:80,000 Product Code: 504" at bounding box center [416, 309] width 392 height 43
click at [58, 269] on section "Order ID: Restocq- 76964 Order Information Rejected Order Order Date Apr 17 202…" at bounding box center [784, 282] width 1568 height 564
